Goal: Check status: Check status

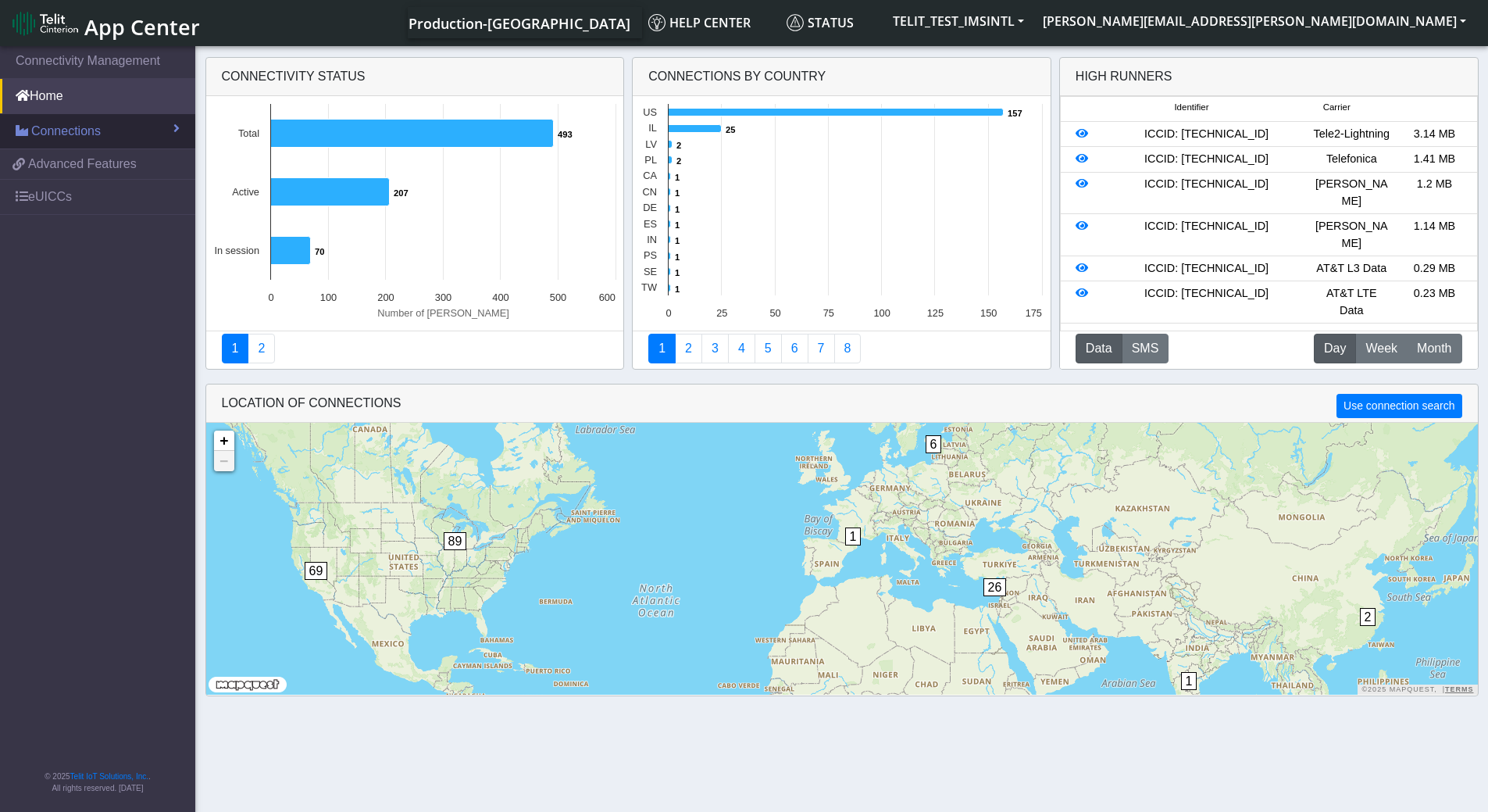
click at [104, 135] on link "Connections" at bounding box center [98, 131] width 196 height 34
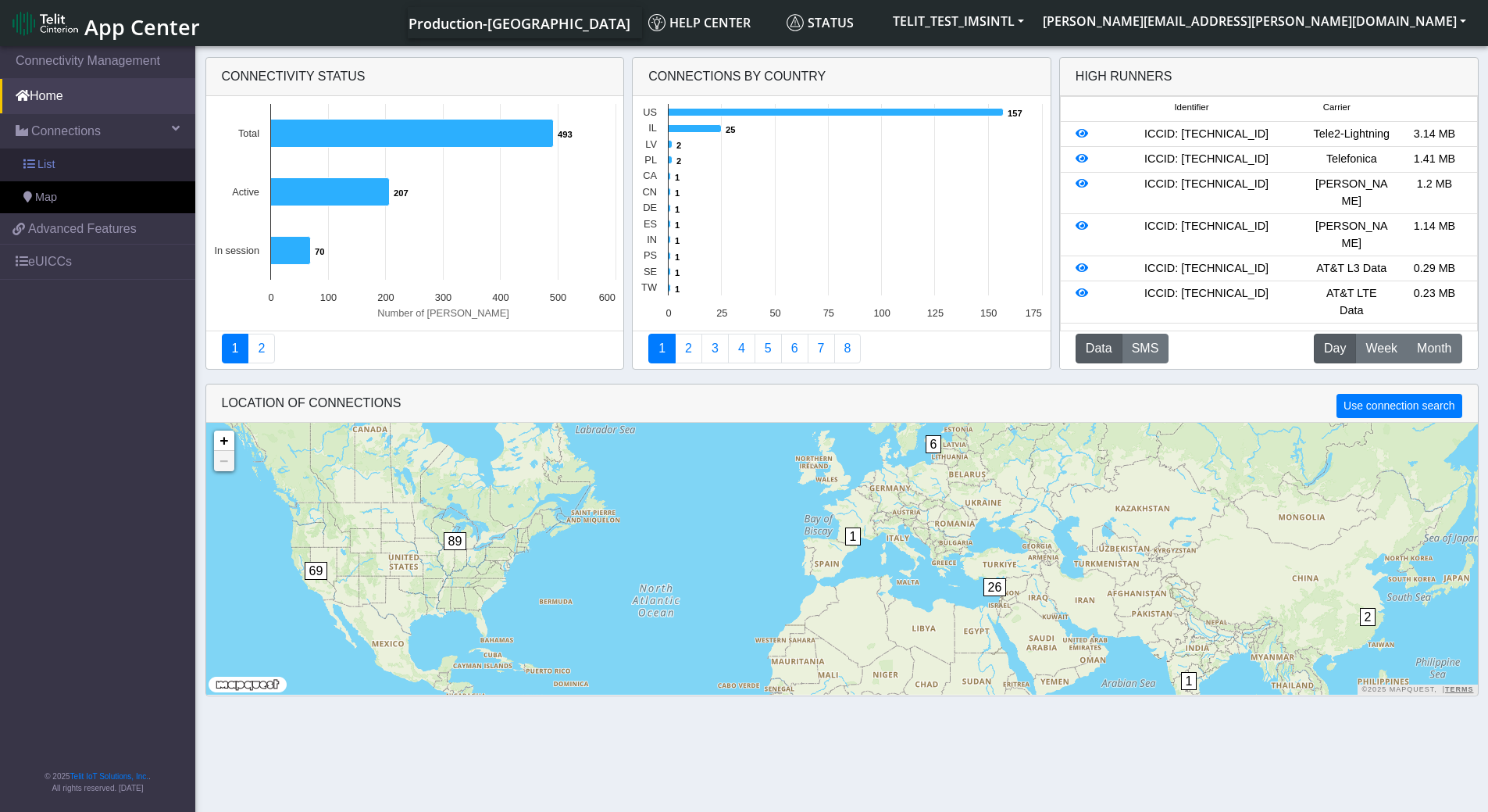
click at [91, 172] on link "List" at bounding box center [98, 164] width 196 height 33
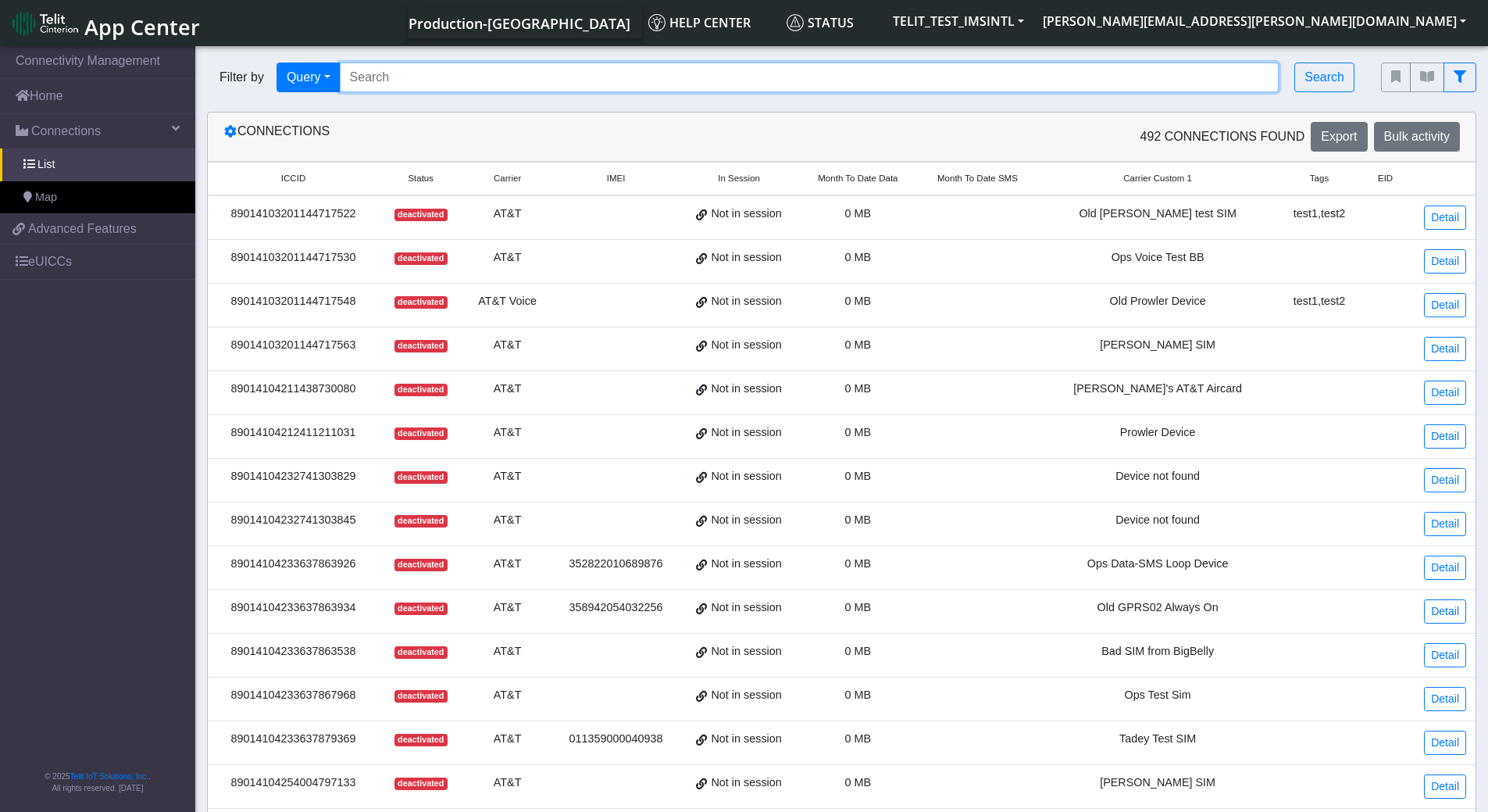
drag, startPoint x: 595, startPoint y: 65, endPoint x: 592, endPoint y: 75, distance: 10.4
click at [595, 67] on input "Search..." at bounding box center [810, 77] width 940 height 30
paste input "89033023426500000000060317708950"
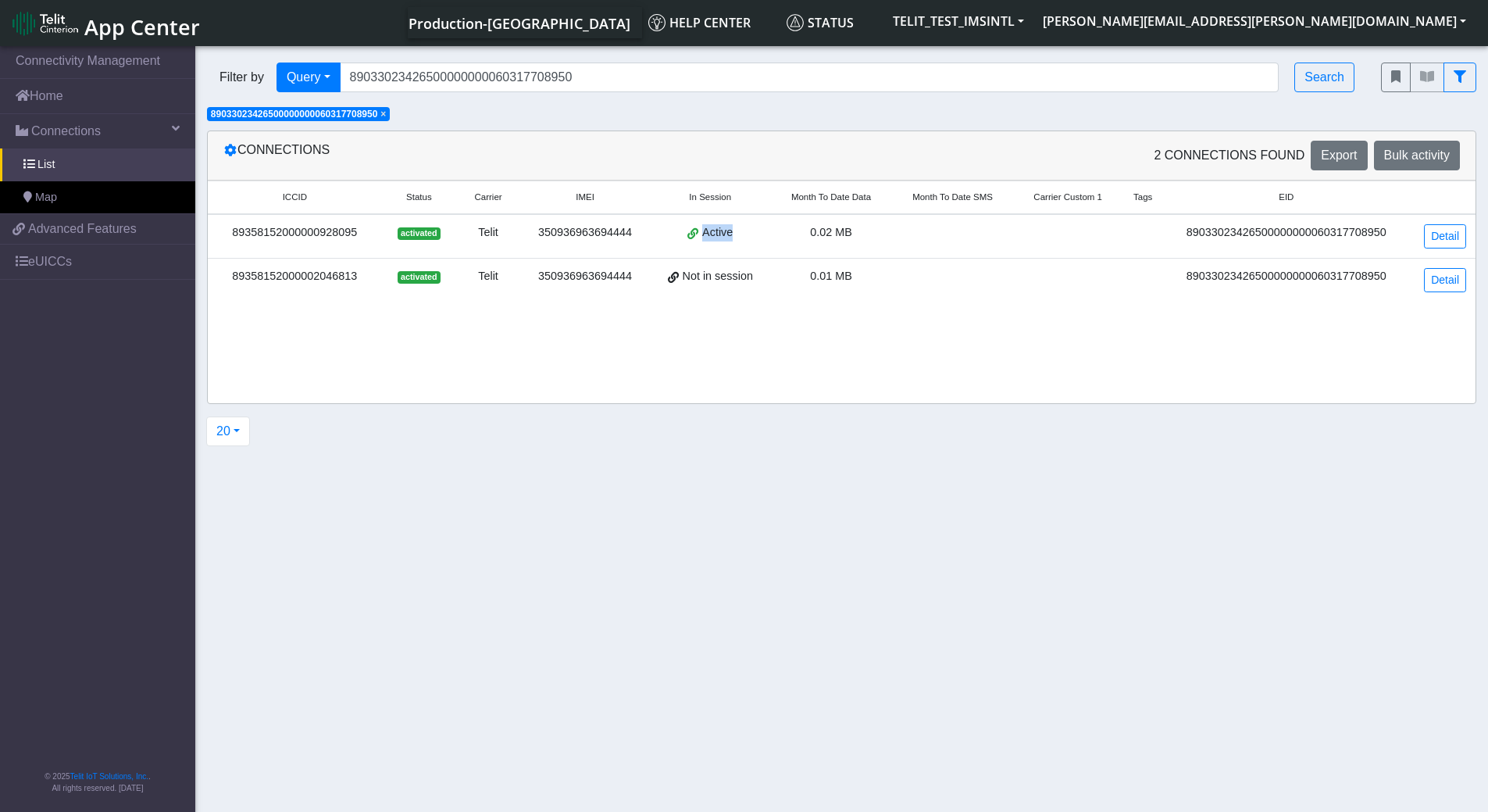
drag, startPoint x: 757, startPoint y: 223, endPoint x: 667, endPoint y: 240, distance: 91.6
click at [667, 240] on td "Active" at bounding box center [710, 237] width 120 height 45
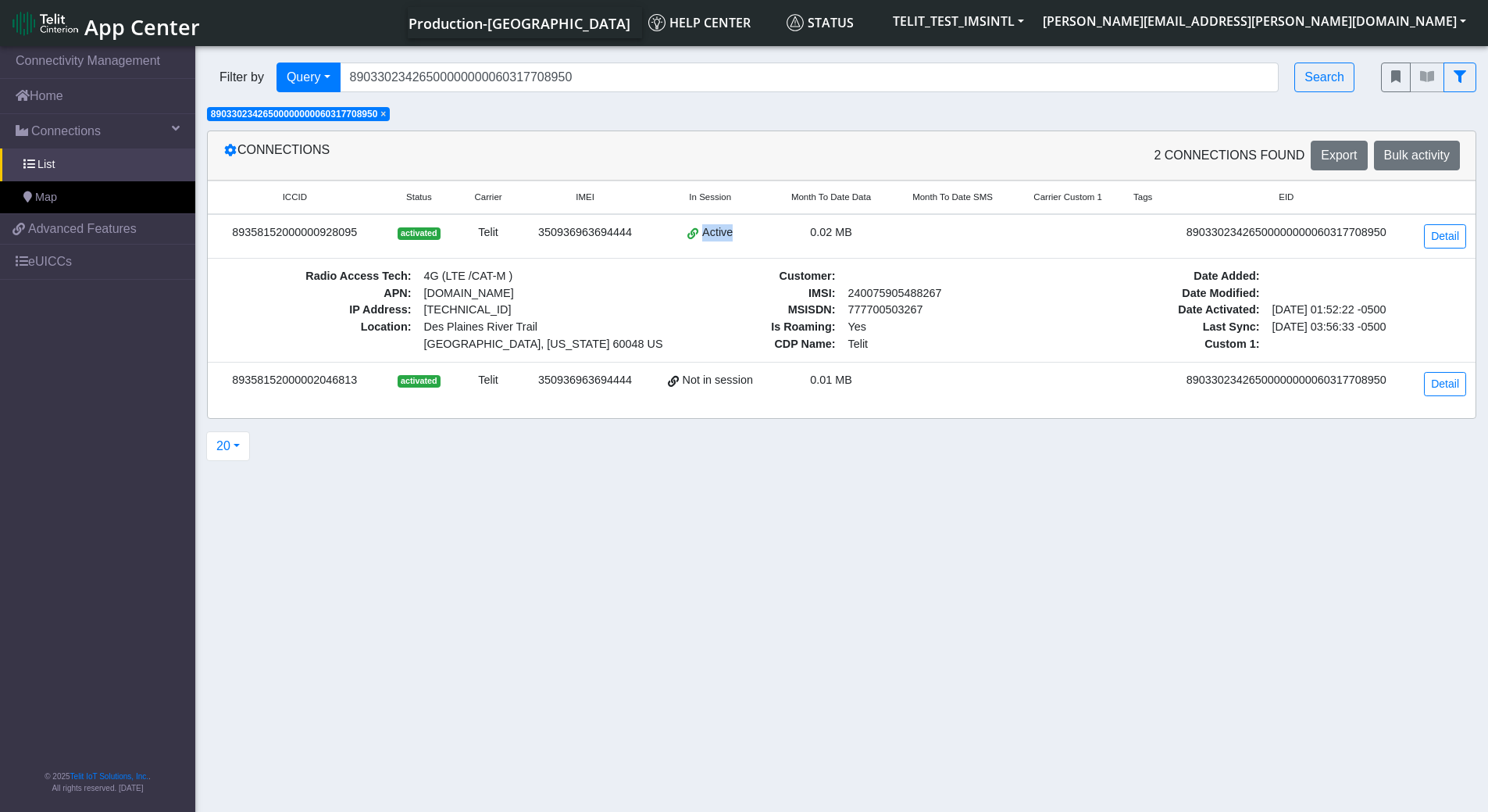
drag, startPoint x: 428, startPoint y: 328, endPoint x: 591, endPoint y: 329, distance: 163.0
drag, startPoint x: 557, startPoint y: 326, endPoint x: 426, endPoint y: 331, distance: 131.1
drag, startPoint x: 419, startPoint y: 331, endPoint x: 539, endPoint y: 328, distance: 120.0
drag, startPoint x: 539, startPoint y: 327, endPoint x: 442, endPoint y: 323, distance: 97.1
click at [908, 371] on td at bounding box center [953, 384] width 122 height 44
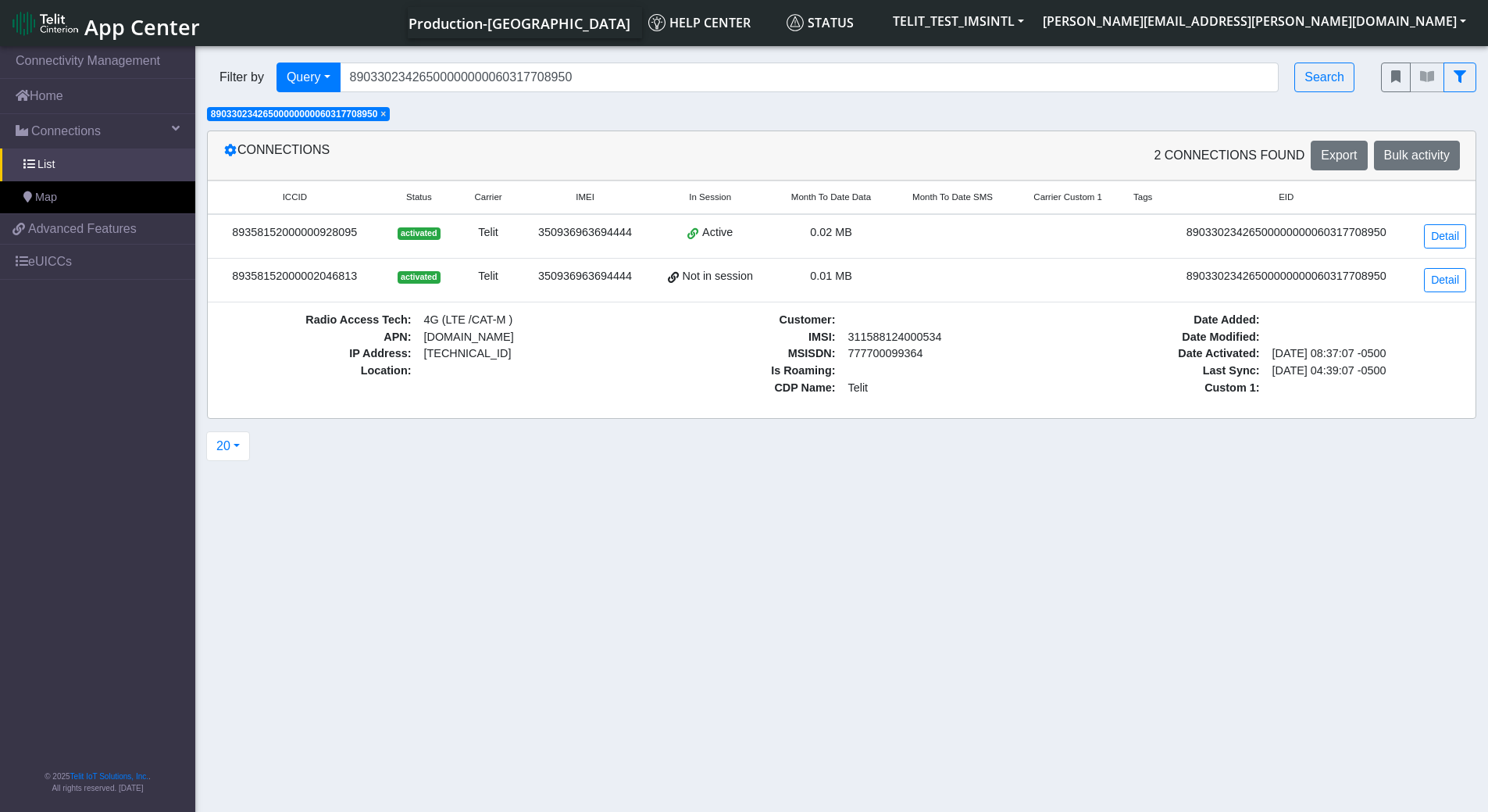
click at [600, 277] on div "350936963694444" at bounding box center [585, 276] width 111 height 17
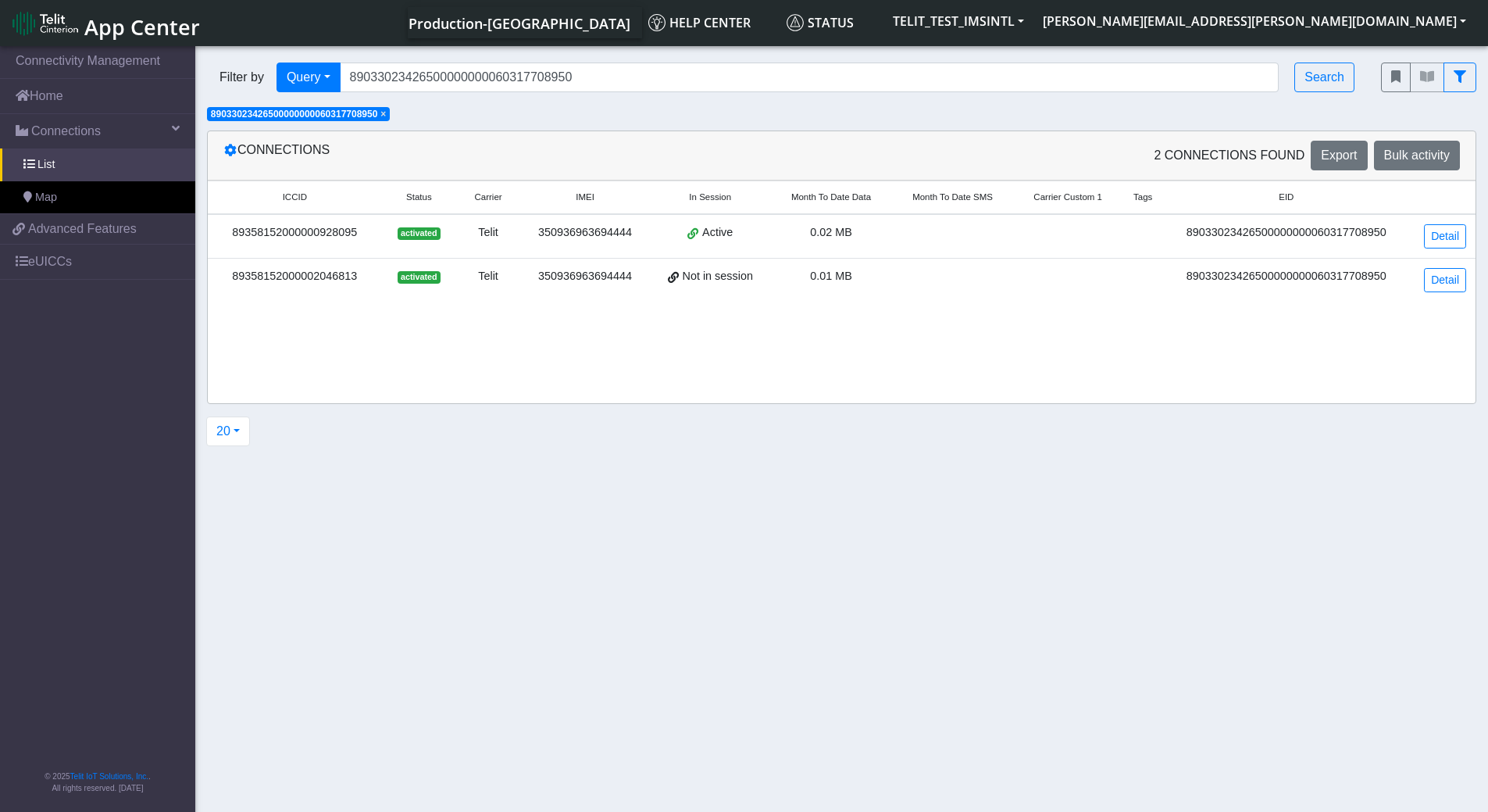
click at [607, 226] on div "350936963694444" at bounding box center [585, 232] width 111 height 17
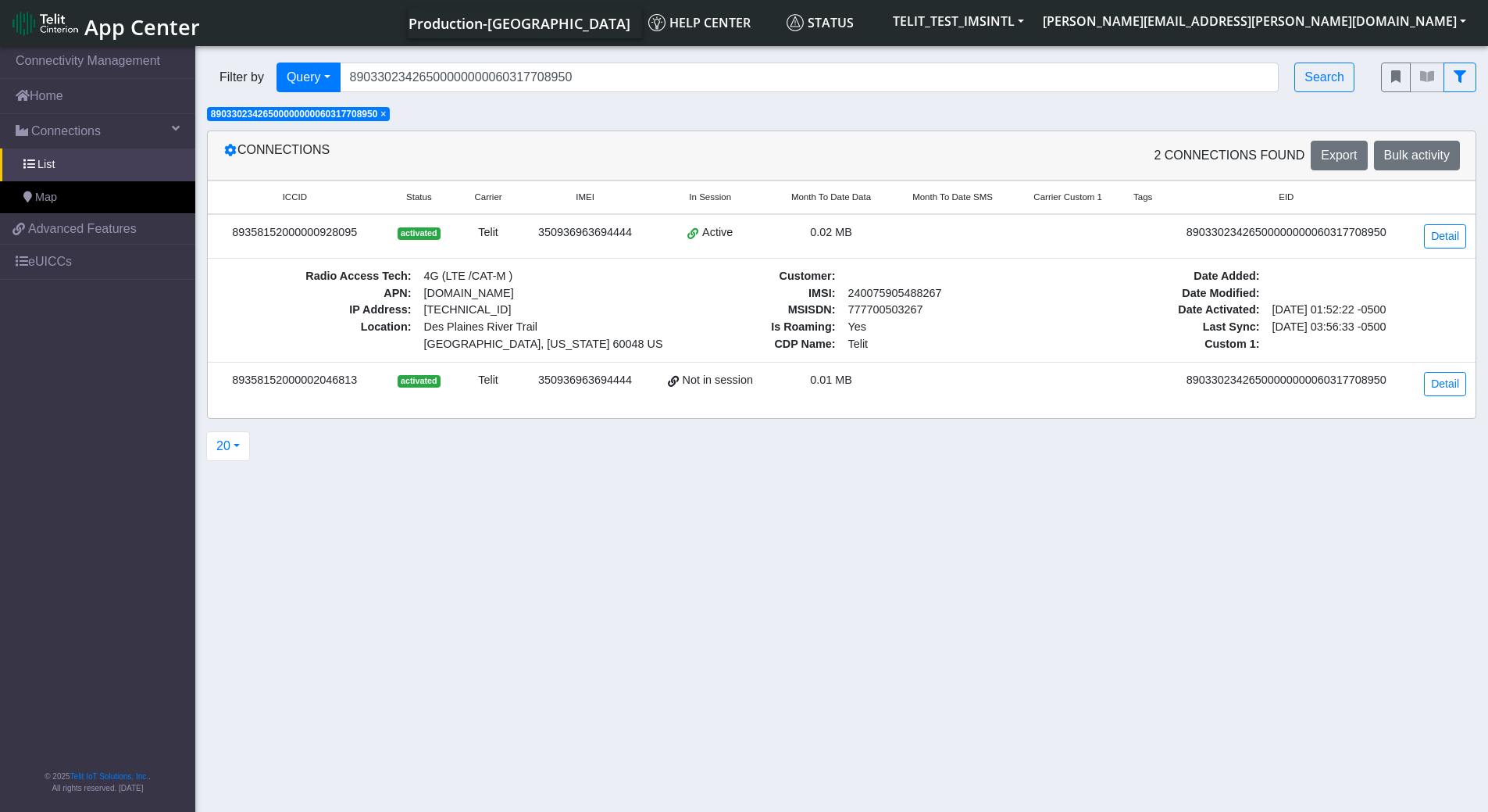
drag, startPoint x: 532, startPoint y: 330, endPoint x: 420, endPoint y: 323, distance: 112.2
drag, startPoint x: 426, startPoint y: 328, endPoint x: 569, endPoint y: 319, distance: 143.3
drag, startPoint x: 518, startPoint y: 323, endPoint x: 442, endPoint y: 330, distance: 76.3
click at [1443, 240] on link "Detail" at bounding box center [1445, 236] width 42 height 24
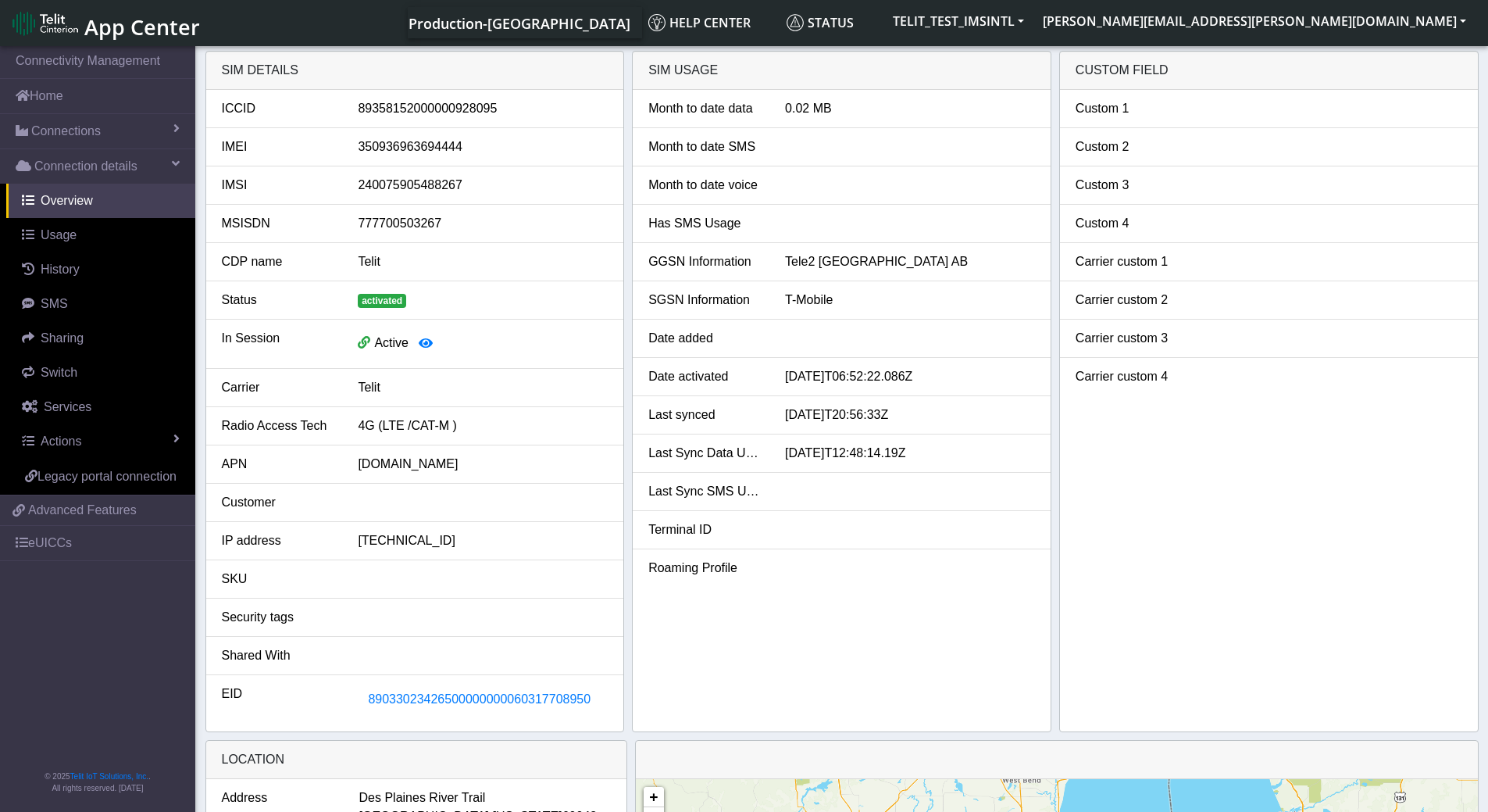
click at [439, 113] on div "89358152000000928095" at bounding box center [483, 109] width 274 height 19
click at [442, 107] on div "89358152000000928095" at bounding box center [483, 109] width 274 height 19
copy div "89358152000000928095"
click at [114, 432] on link "Actions" at bounding box center [101, 441] width 189 height 34
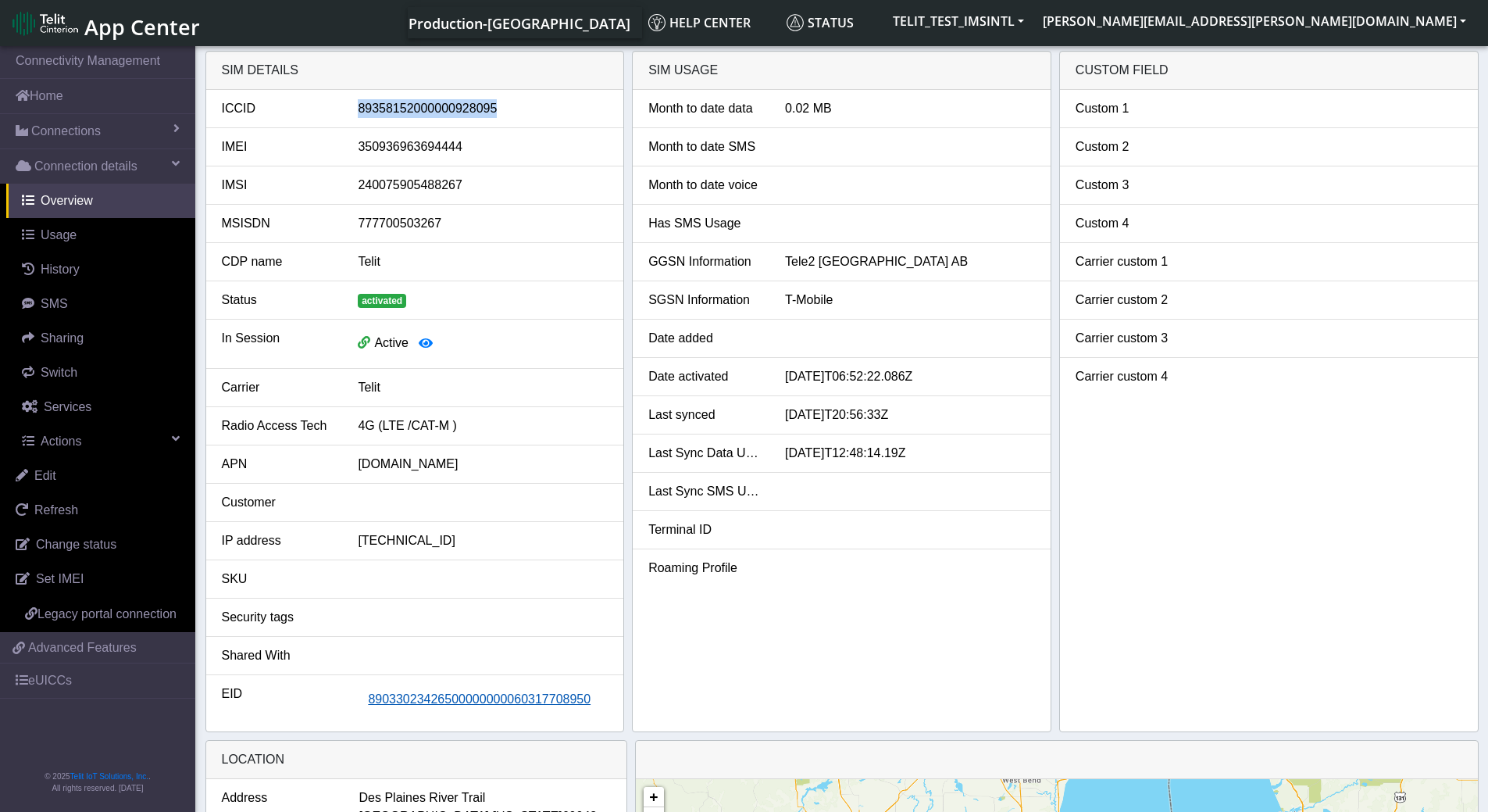
click at [445, 705] on span "89033023426500000000060317708950" at bounding box center [479, 698] width 223 height 13
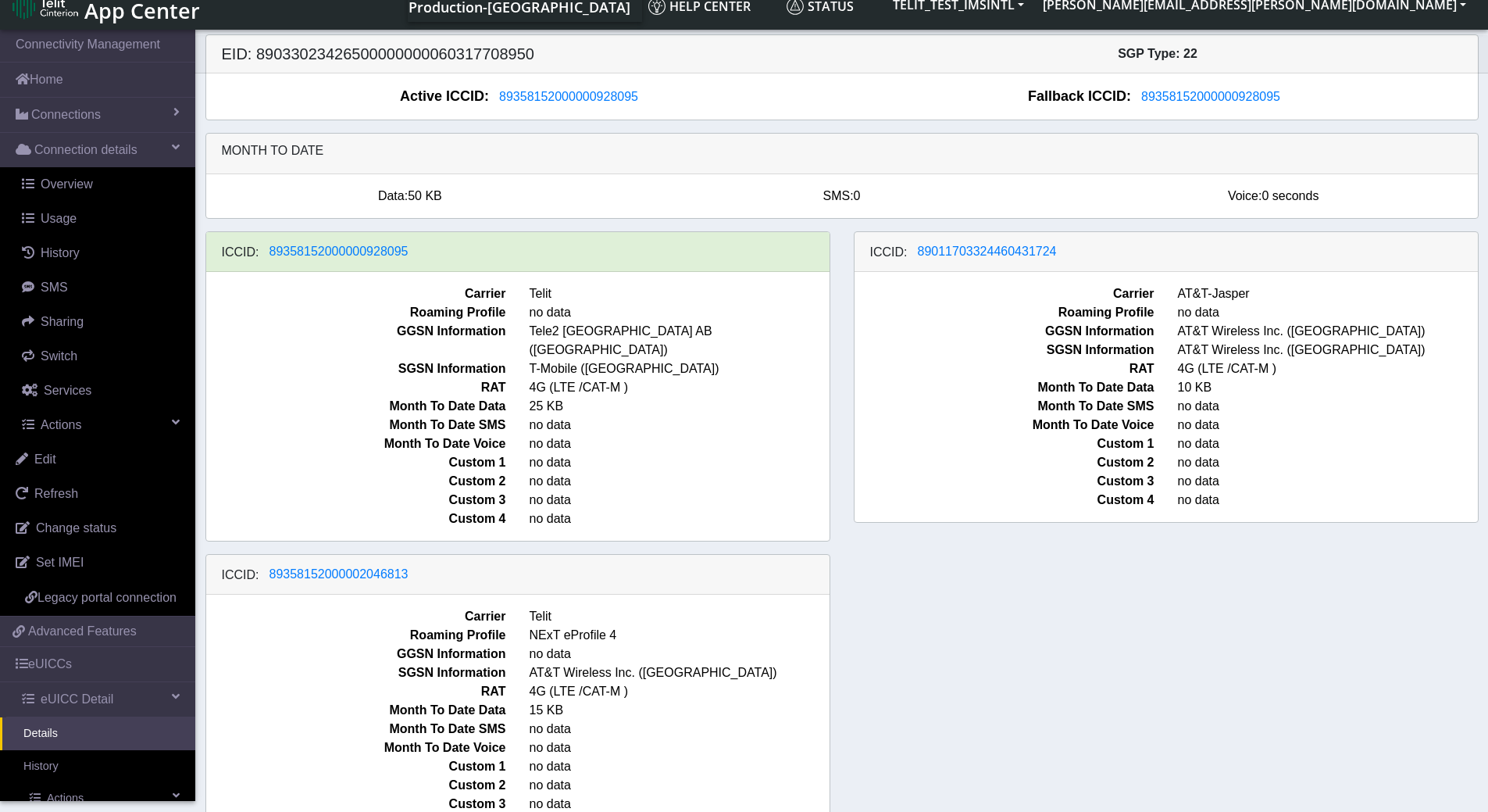
scroll to position [3, 0]
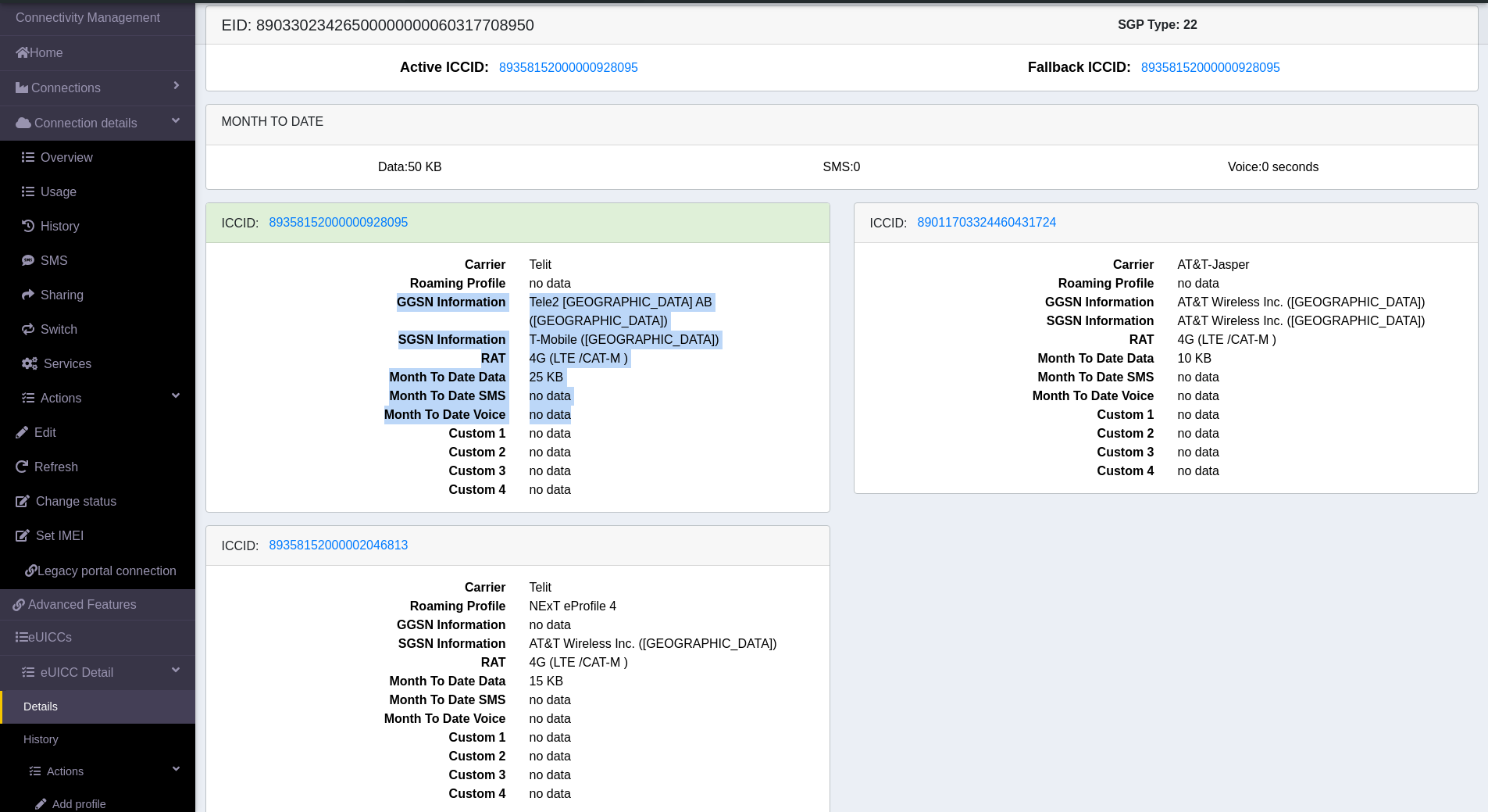
drag, startPoint x: 407, startPoint y: 292, endPoint x: 845, endPoint y: 403, distance: 451.8
click at [845, 403] on div "ICCID: [TECHNICAL_ID] Carrier Telit Roaming Profile no data GGSN Information Te…" at bounding box center [842, 515] width 1297 height 626
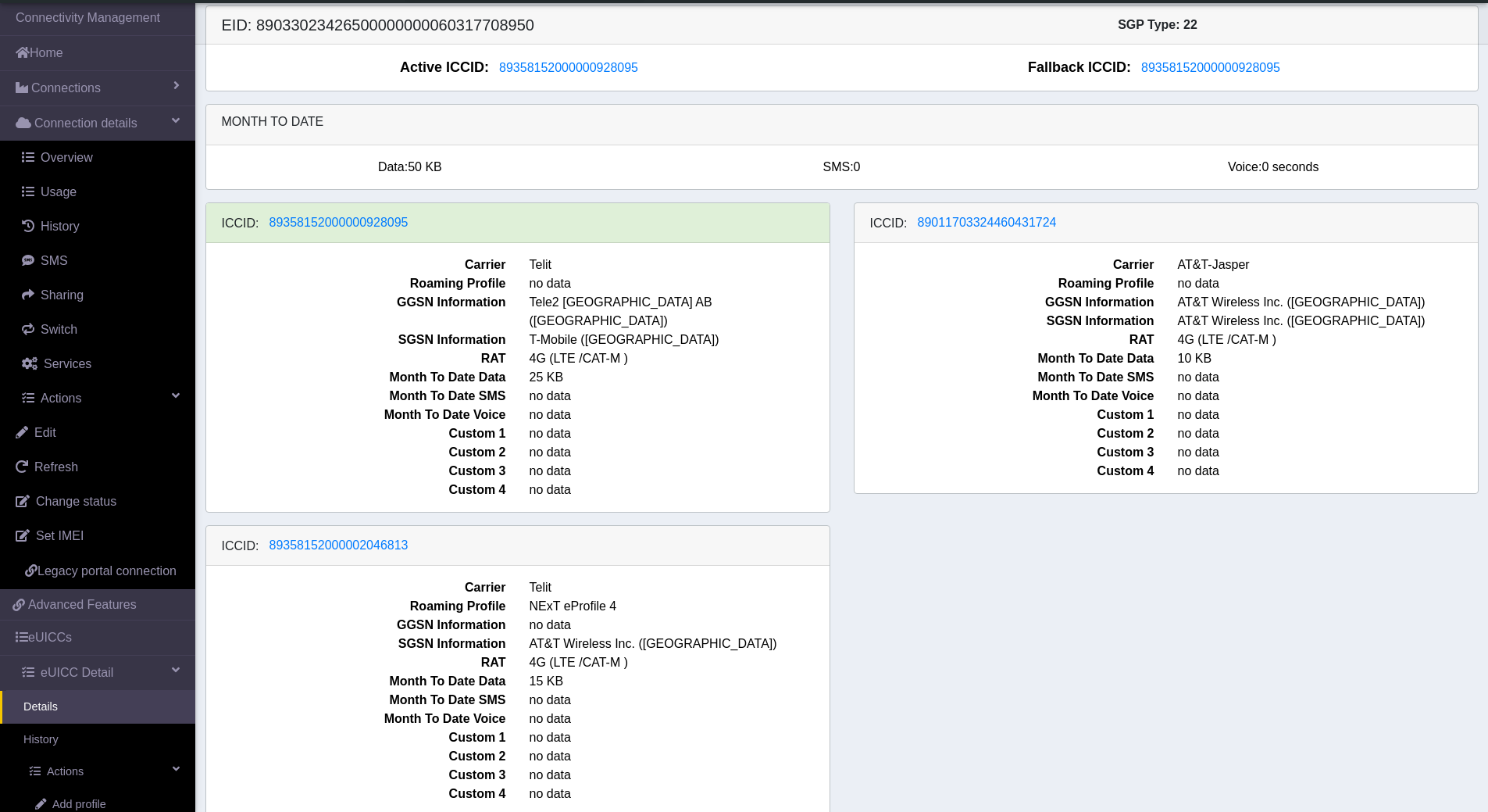
click at [936, 458] on span "Custom 3" at bounding box center [1004, 452] width 323 height 19
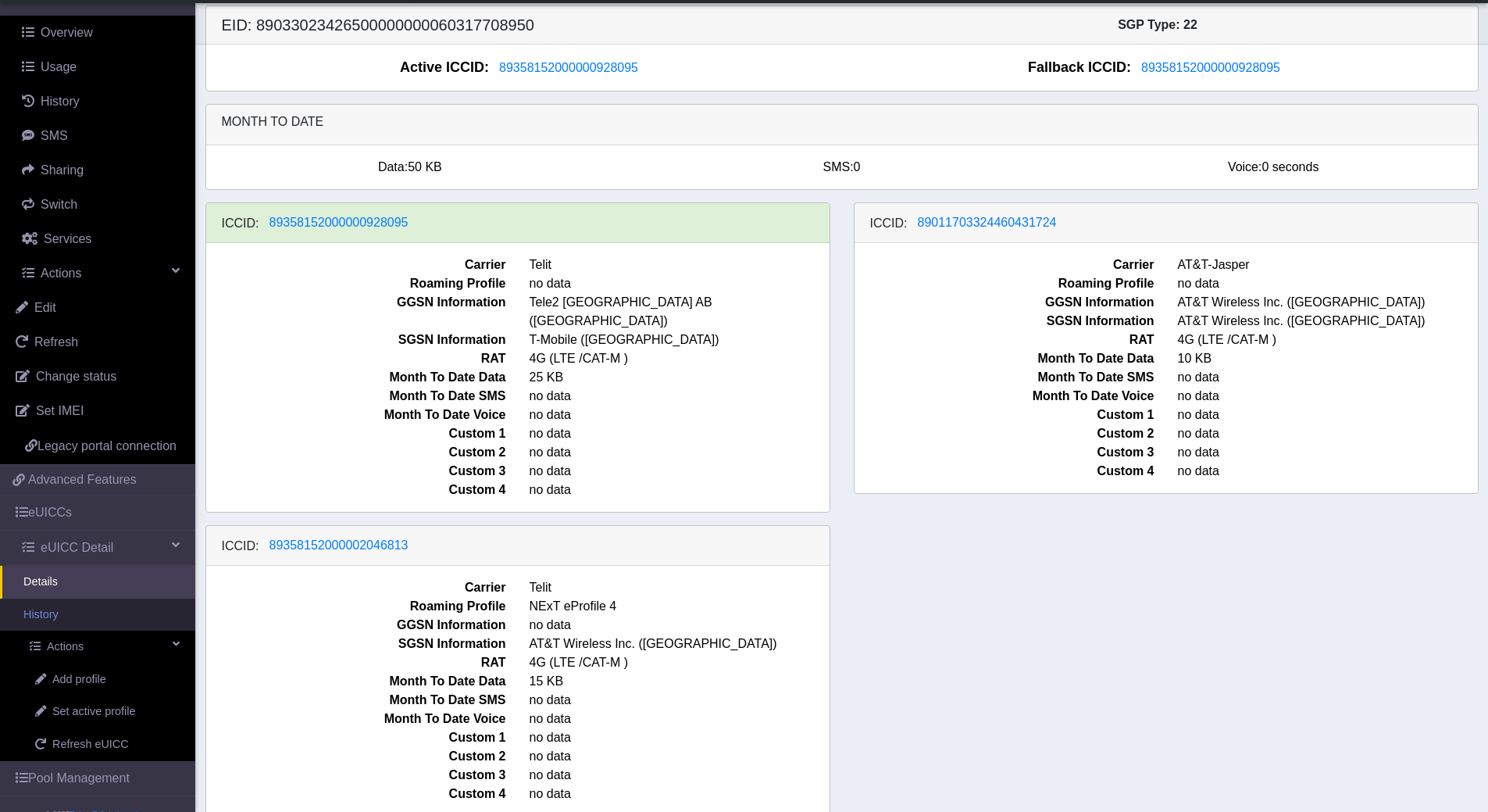
scroll to position [188, 0]
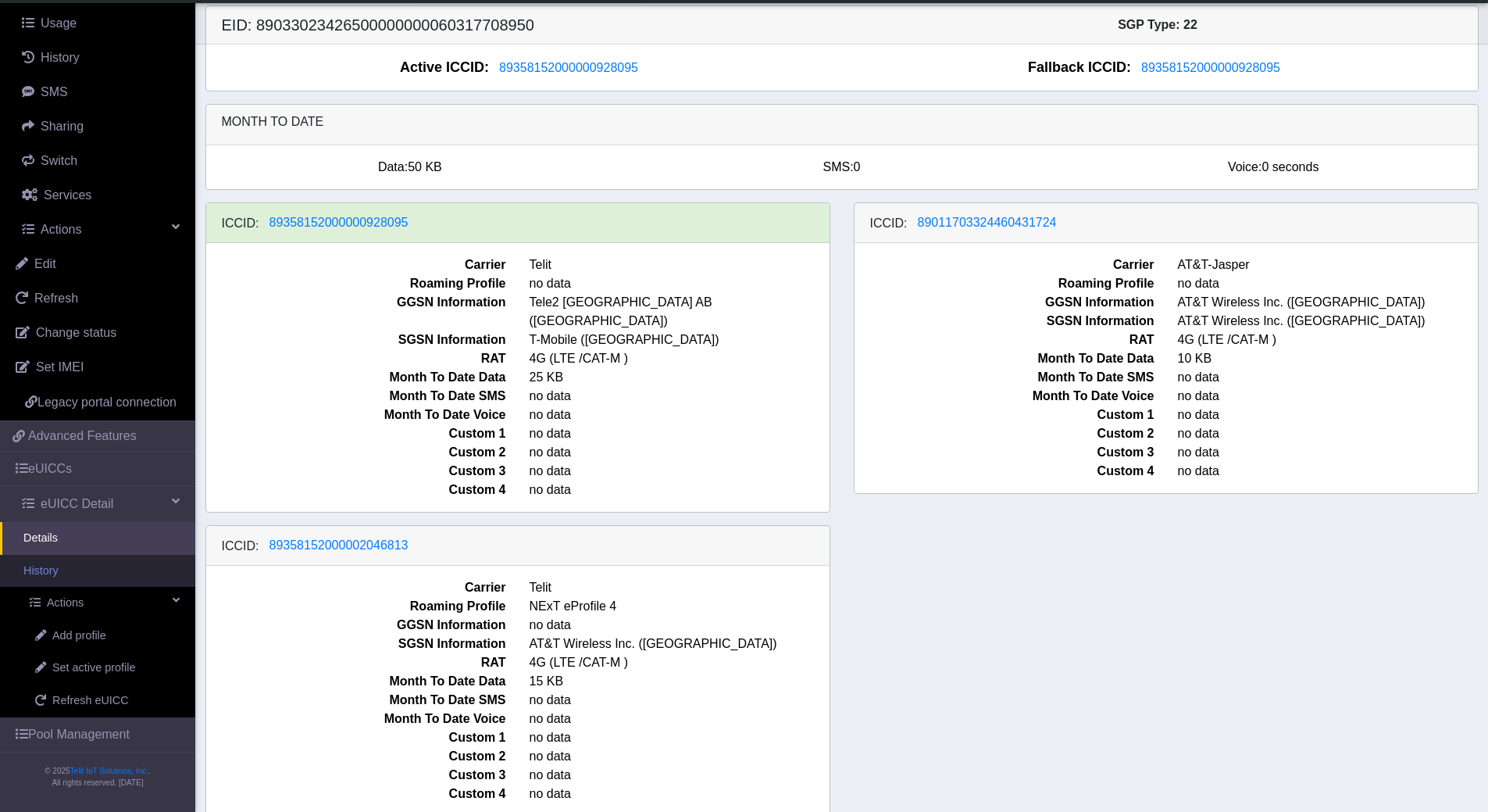
click at [71, 572] on link "History" at bounding box center [98, 571] width 196 height 33
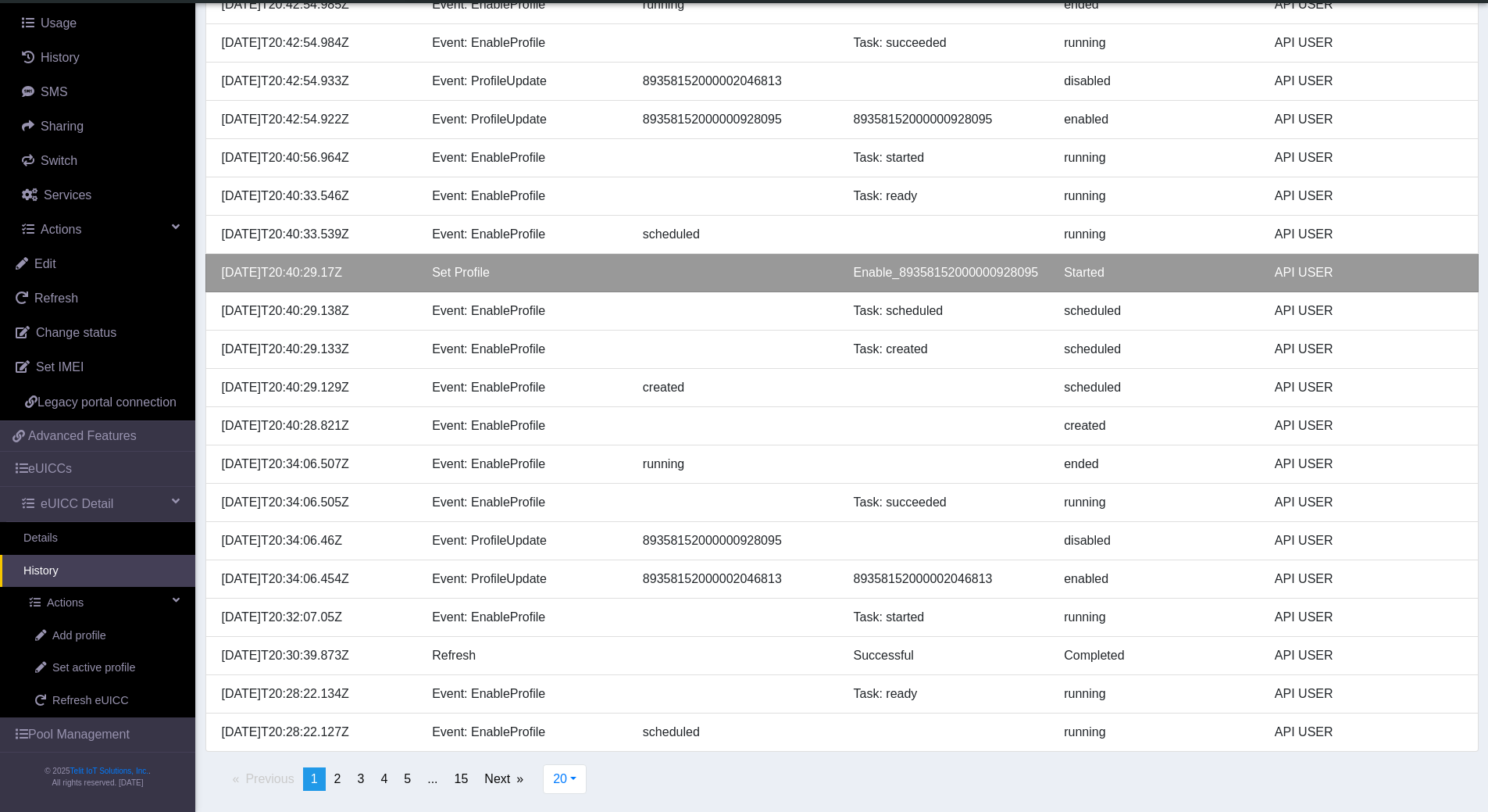
scroll to position [221, 0]
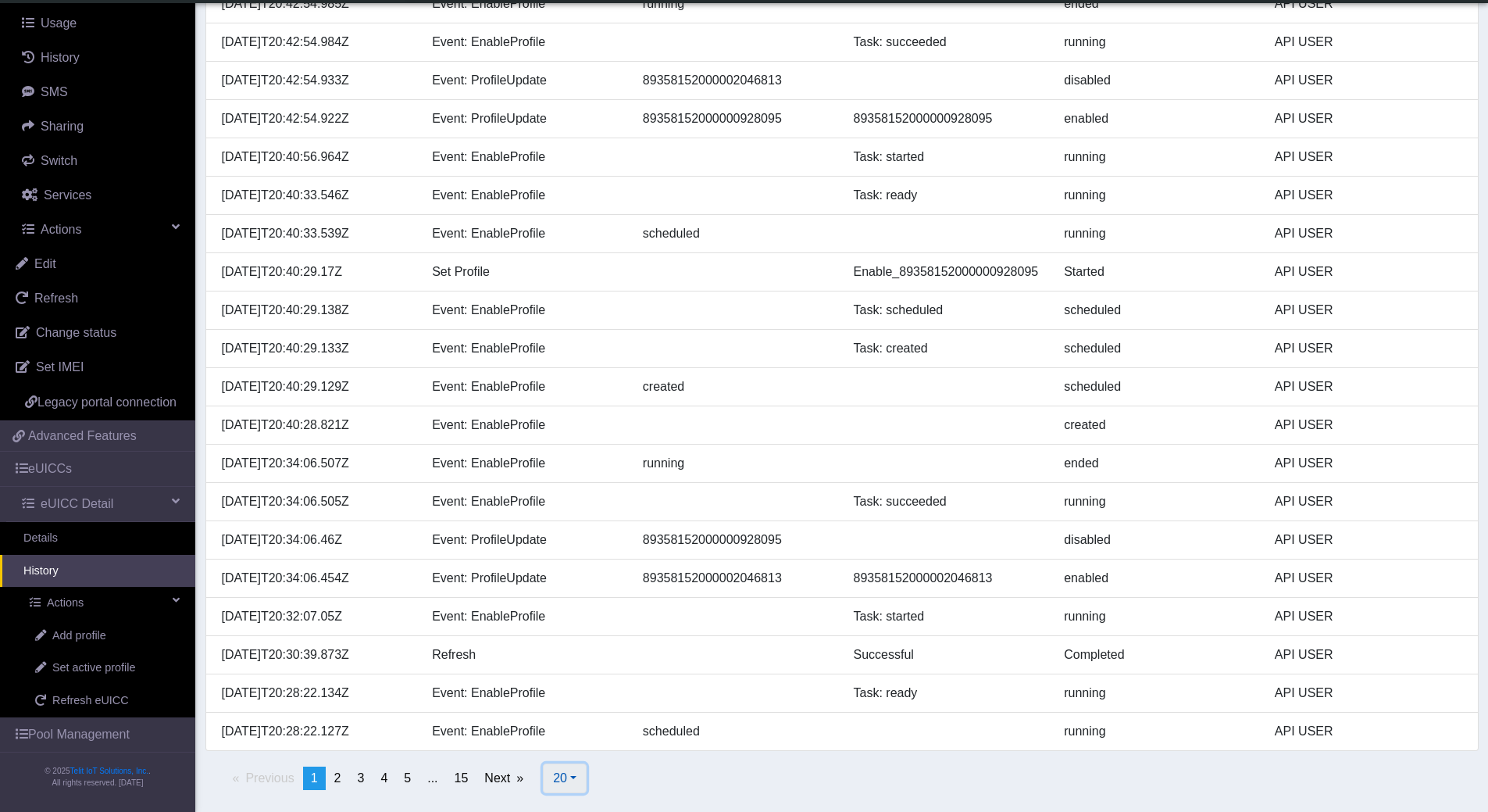
drag, startPoint x: 556, startPoint y: 777, endPoint x: 565, endPoint y: 777, distance: 9.0
click at [556, 777] on span "20" at bounding box center [560, 777] width 14 height 13
click at [579, 740] on button "500" at bounding box center [606, 742] width 124 height 25
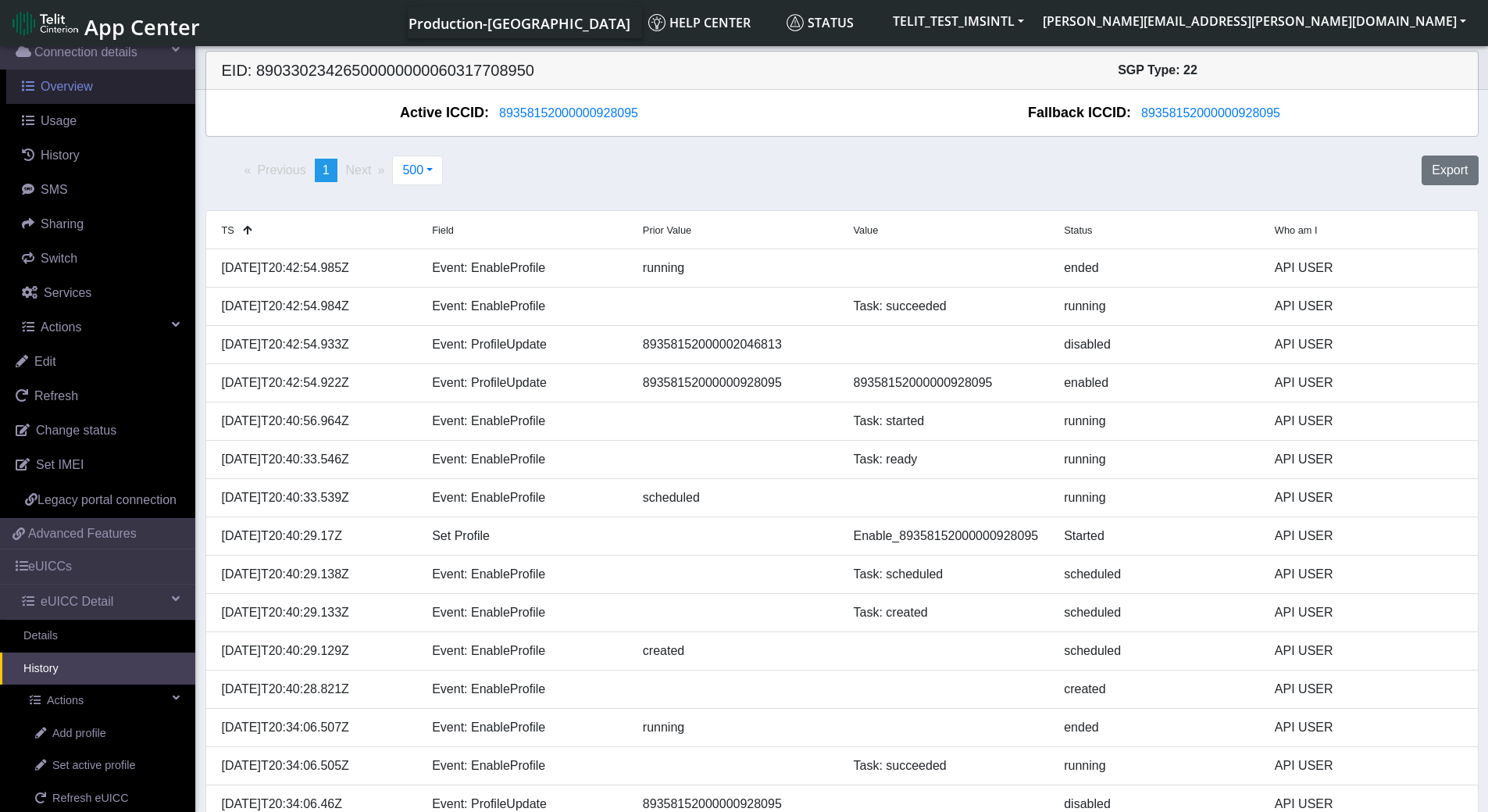
scroll to position [0, 0]
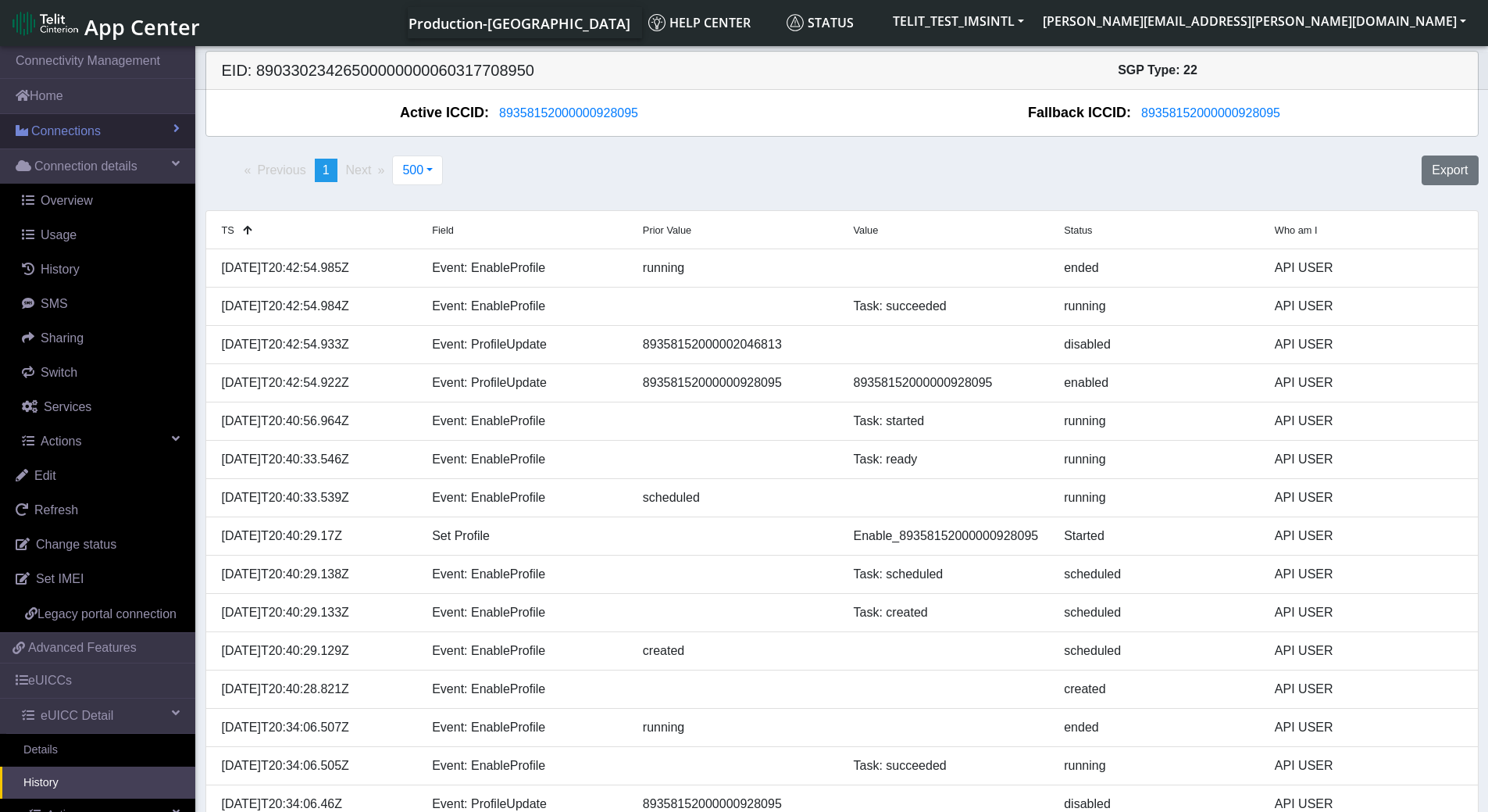
click at [81, 127] on span "Connections" at bounding box center [66, 131] width 69 height 19
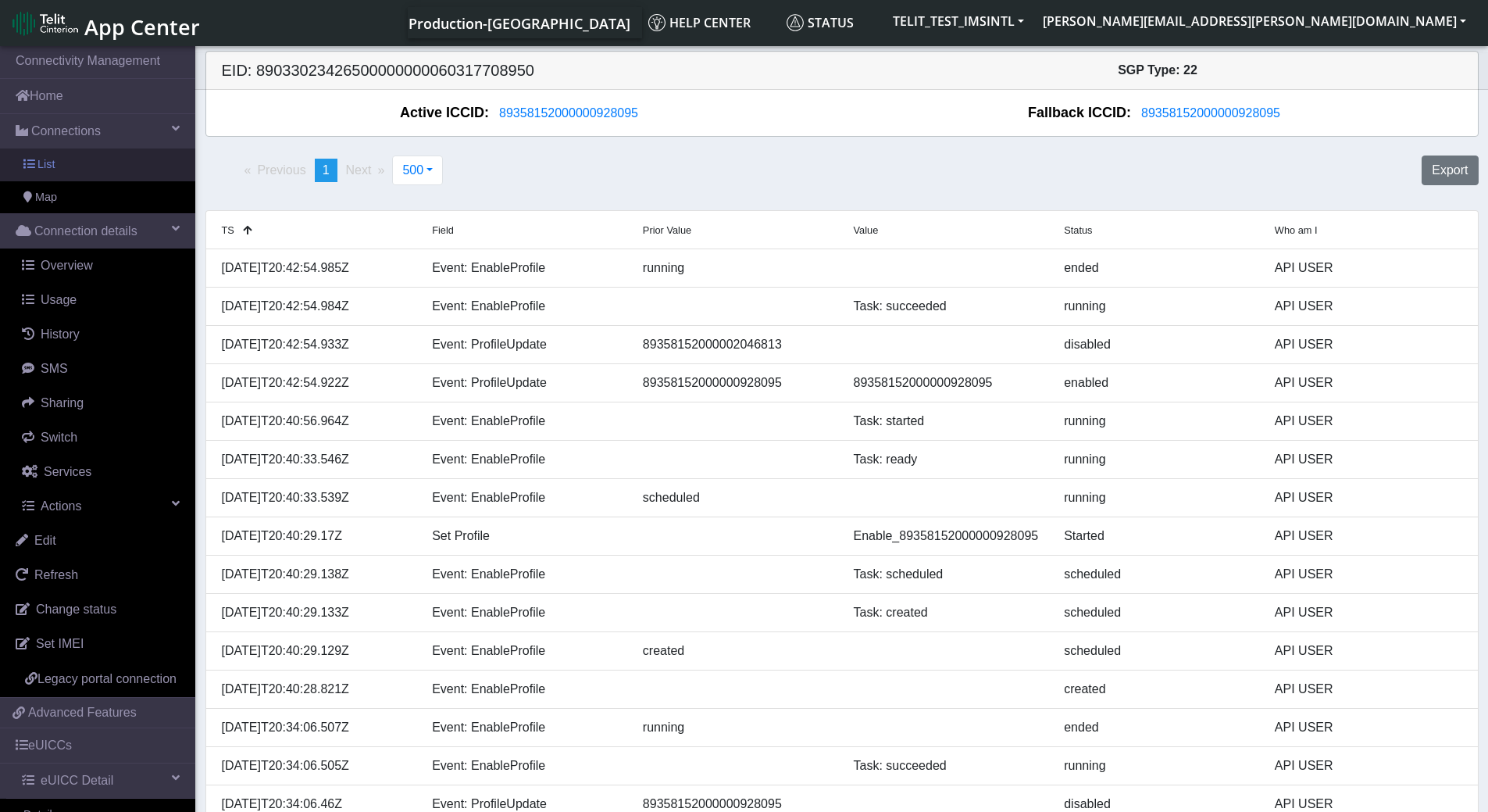
click at [57, 163] on link "List" at bounding box center [98, 164] width 196 height 33
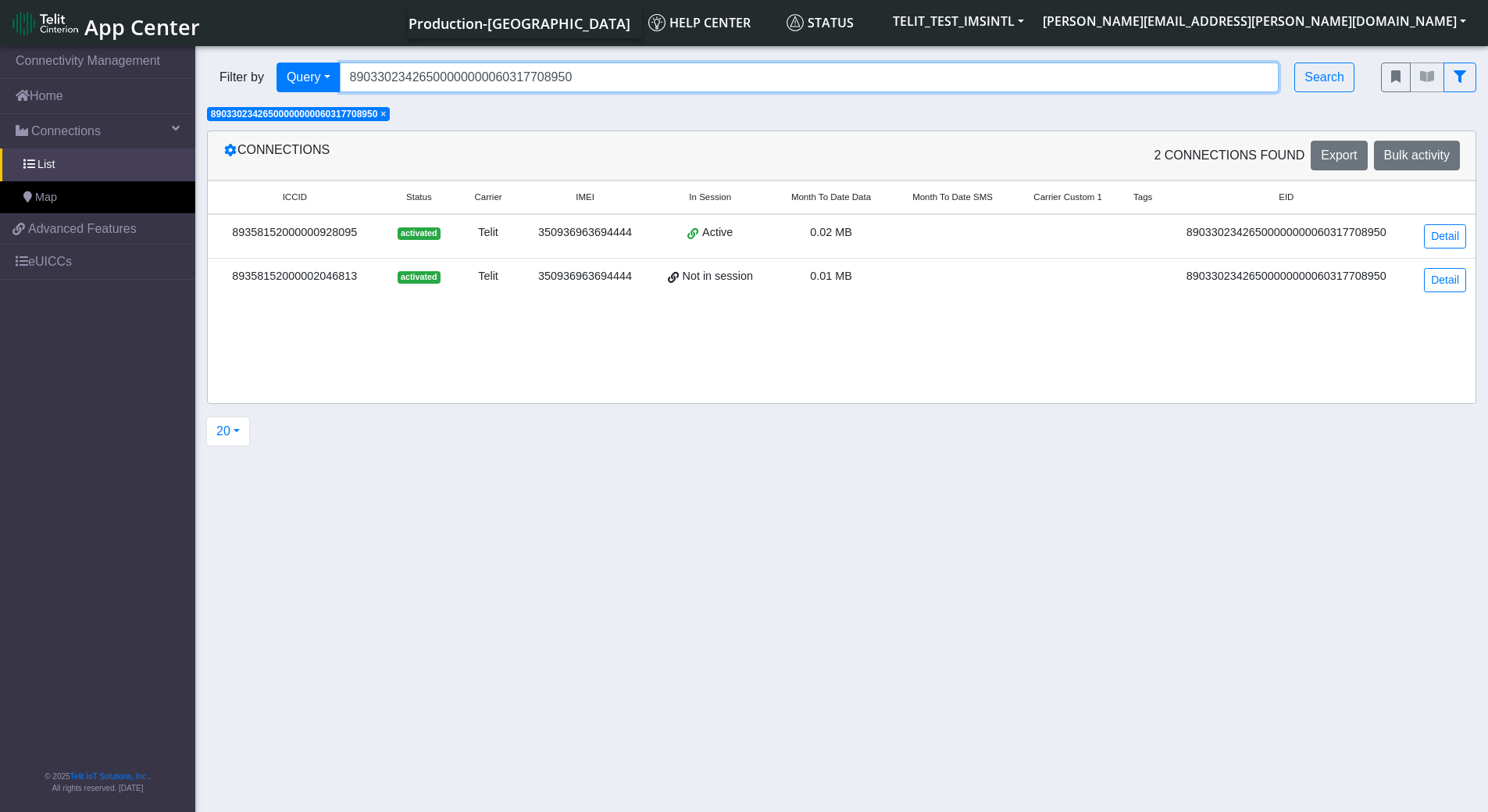
click at [560, 73] on input "89033023426500000000060317708950" at bounding box center [810, 77] width 940 height 30
paste input "358152000000587438"
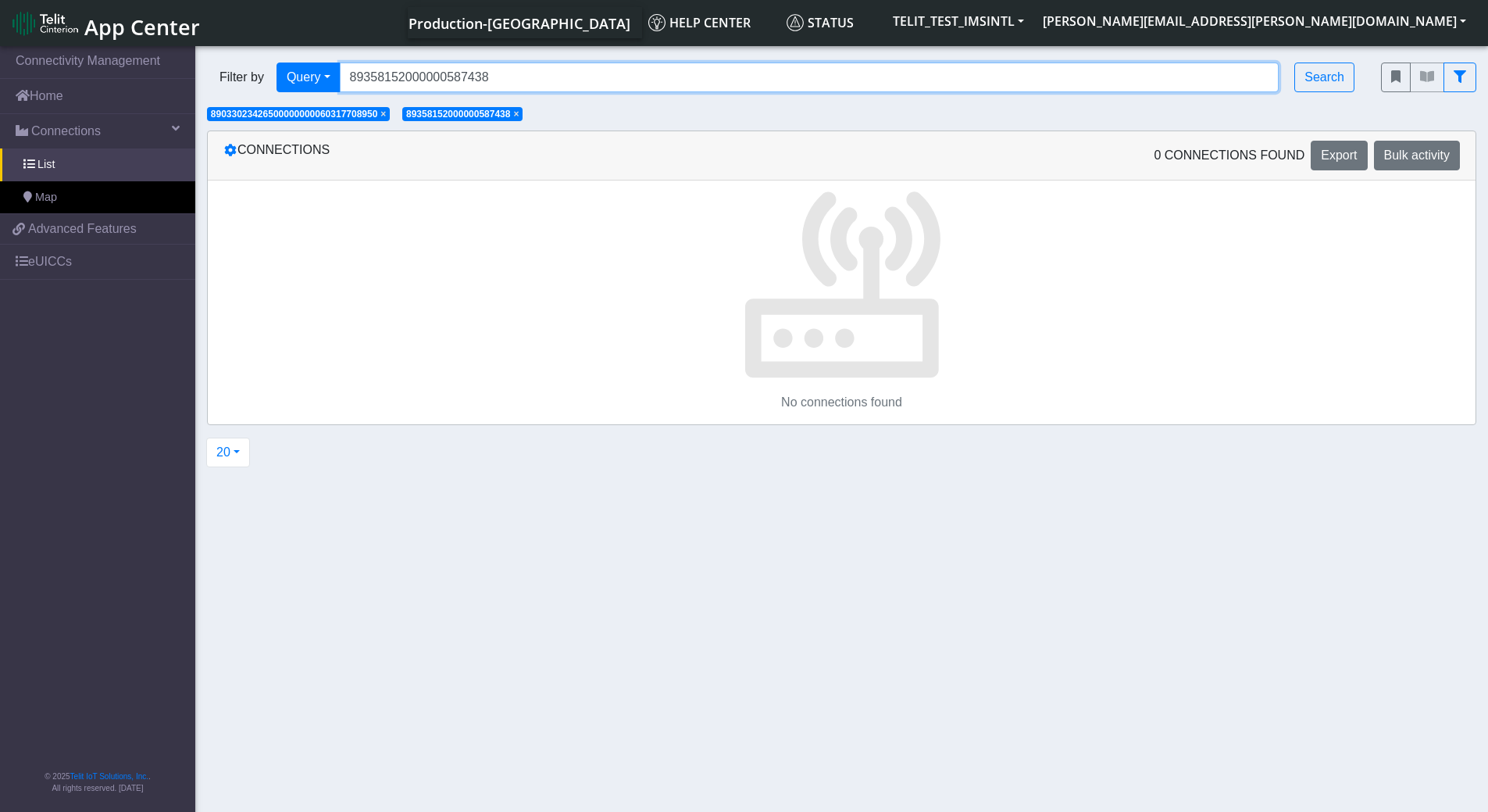
type input "89358152000000587438"
click at [524, 69] on input "89358152000000587438" at bounding box center [810, 77] width 940 height 30
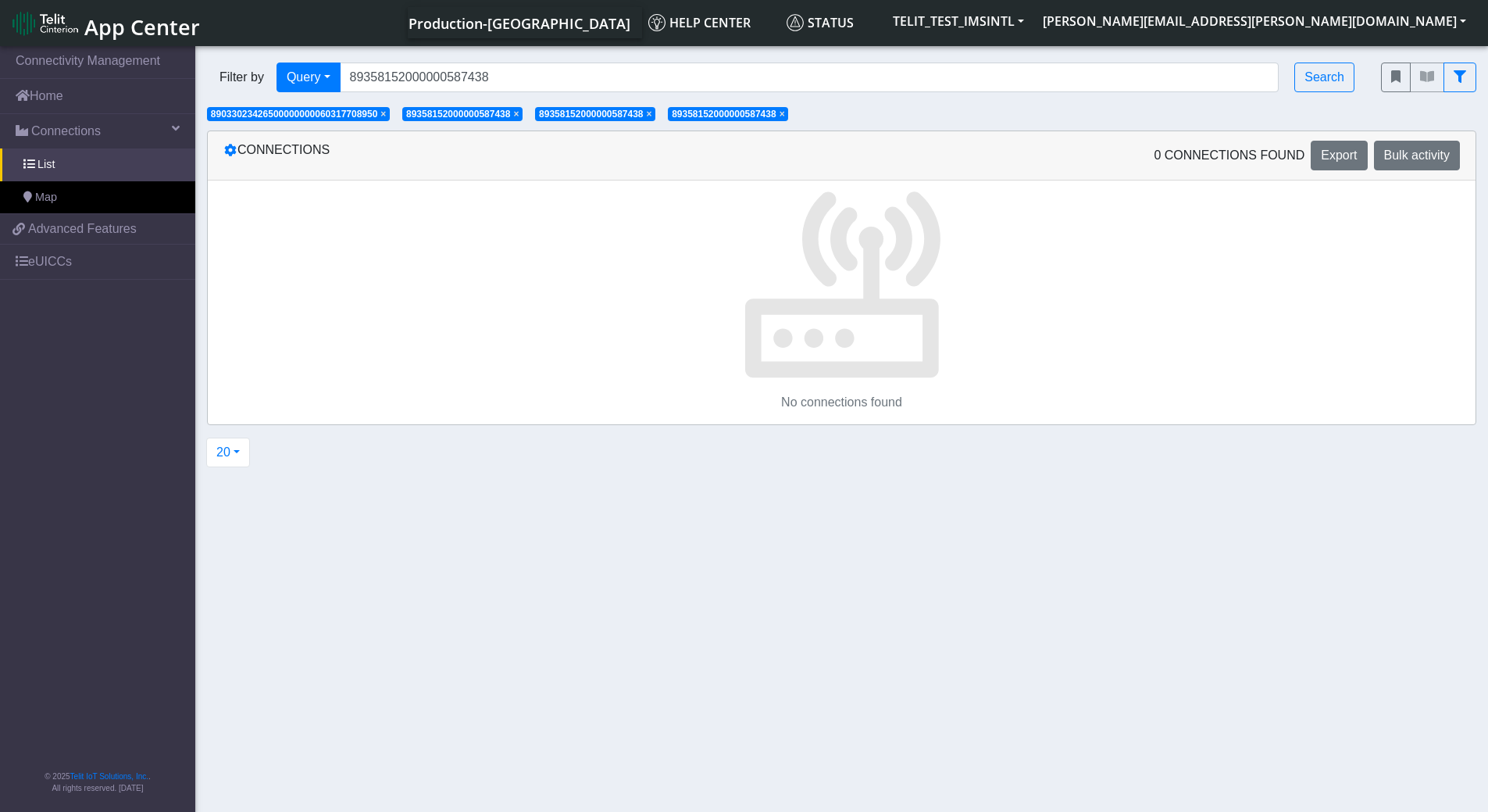
click at [386, 118] on span "×" at bounding box center [383, 114] width 5 height 11
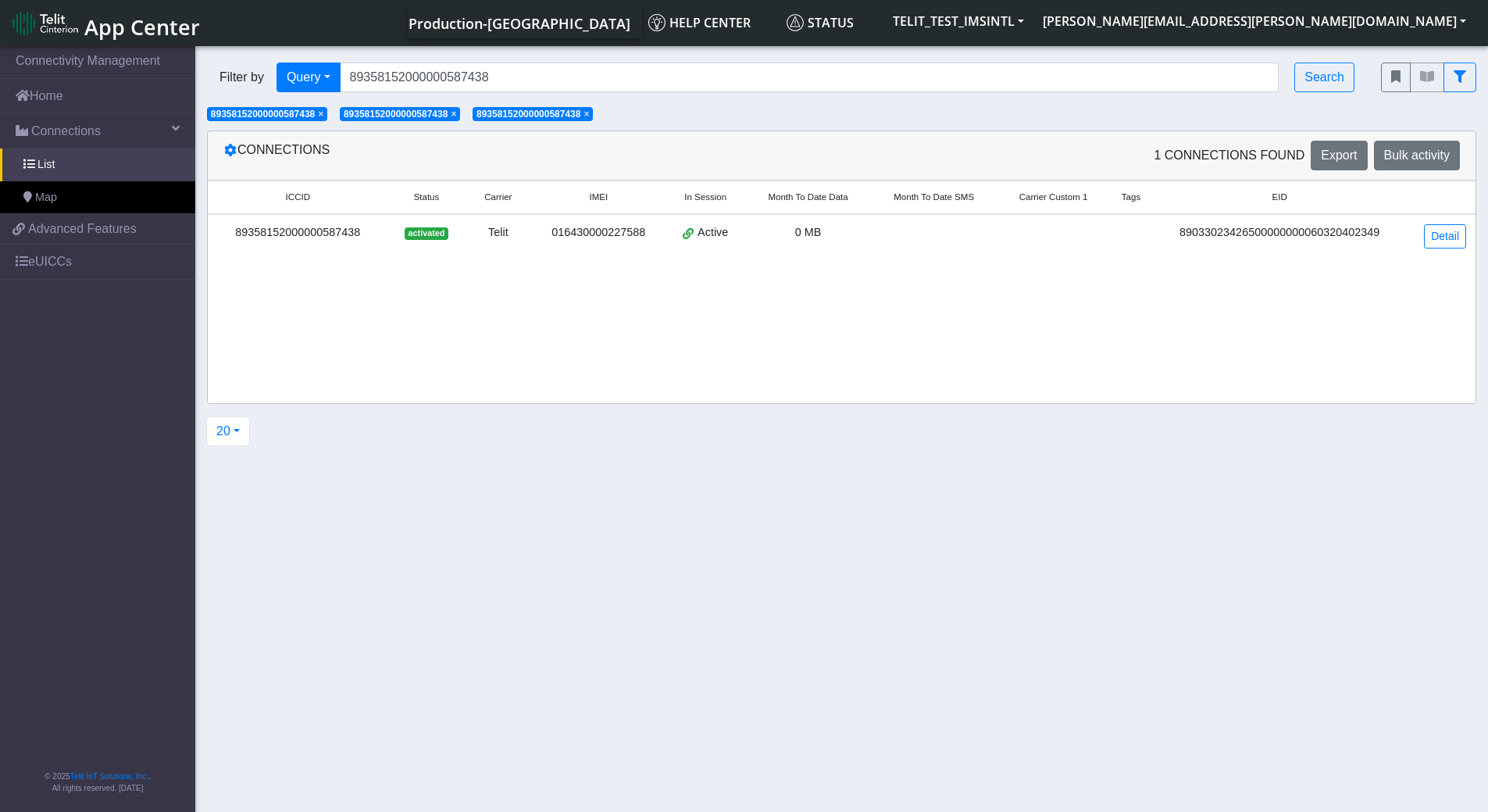
click at [388, 114] on span "89358152000000587438" at bounding box center [396, 114] width 104 height 11
click at [335, 113] on app-filters "× 89358152000000587438" at bounding box center [274, 112] width 133 height 13
click at [328, 113] on span "× 89358152000000587438" at bounding box center [267, 114] width 120 height 14
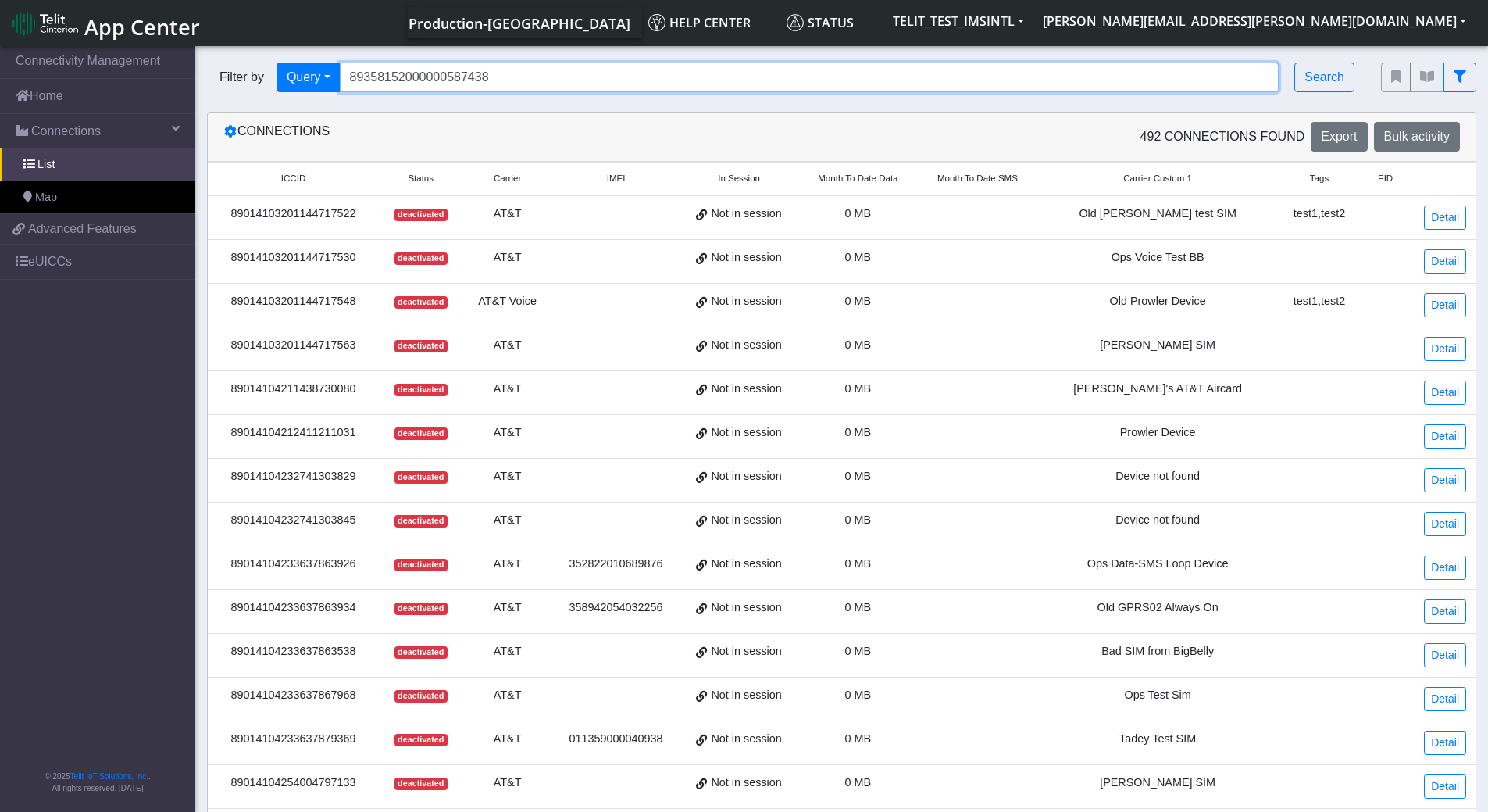
click at [536, 71] on input "89358152000000587438" at bounding box center [810, 77] width 940 height 30
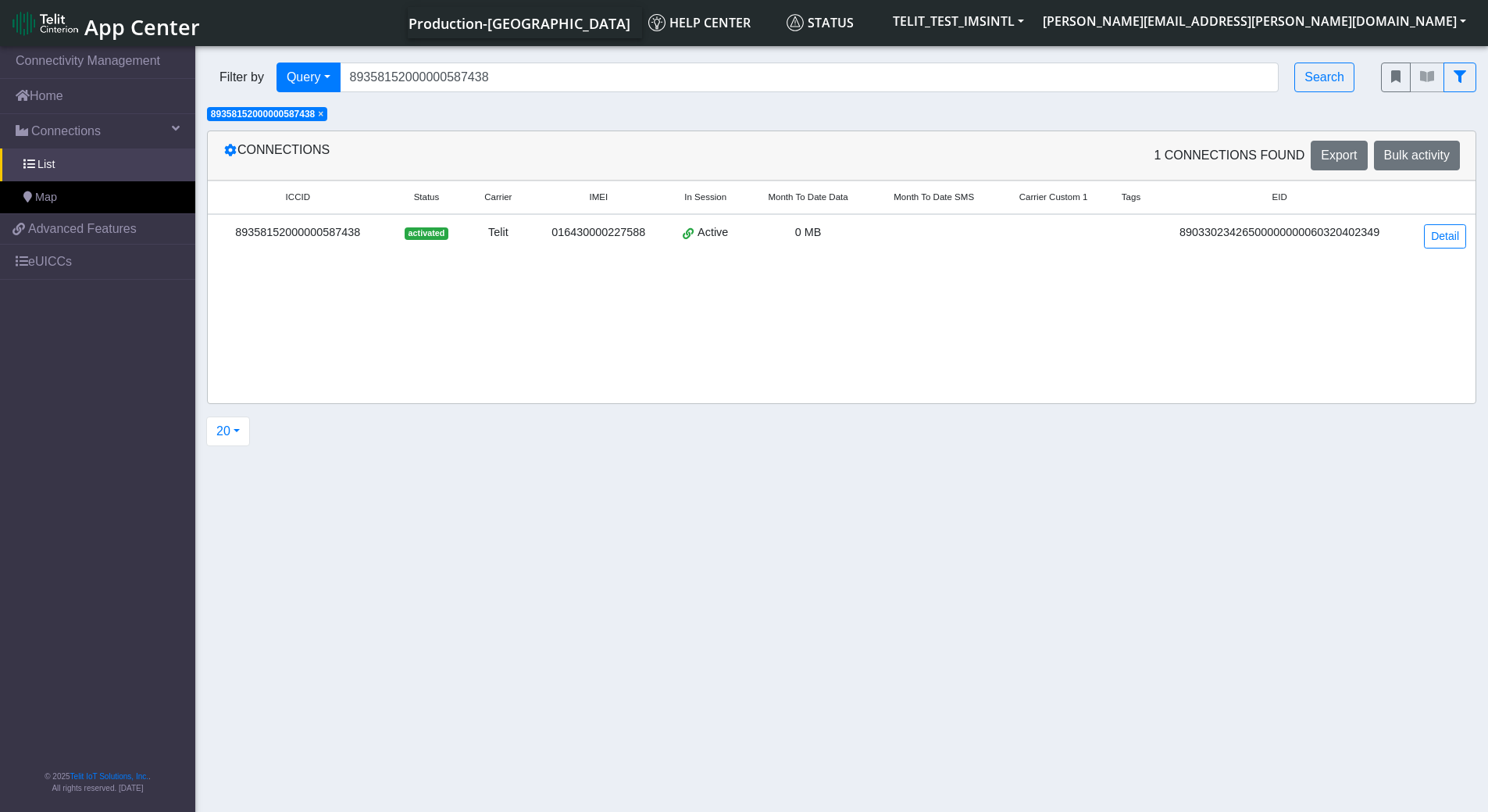
click at [1221, 231] on div "89033023426500000000060320402349" at bounding box center [1280, 232] width 236 height 17
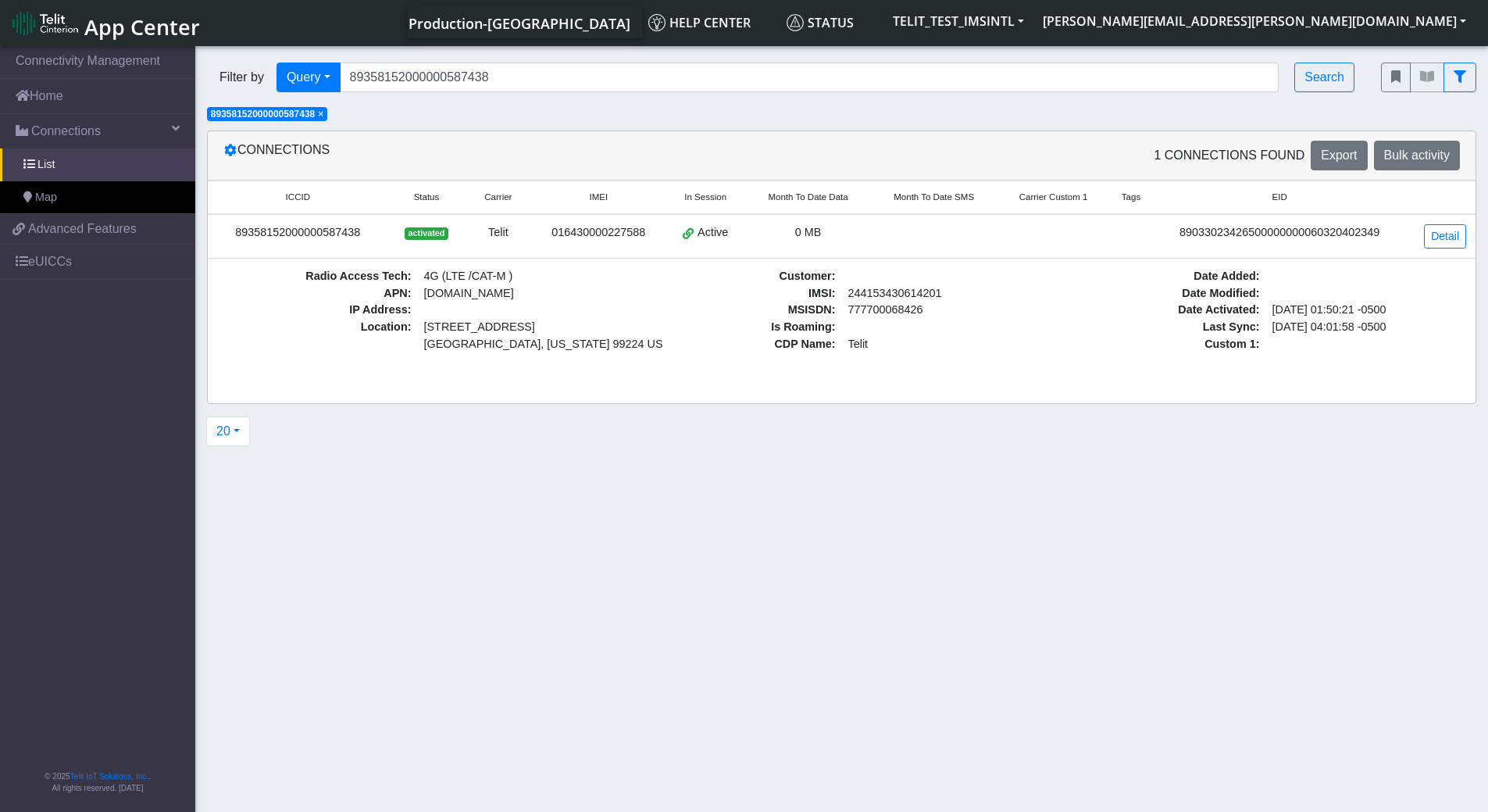
click at [513, 239] on div "Telit" at bounding box center [497, 232] width 48 height 17
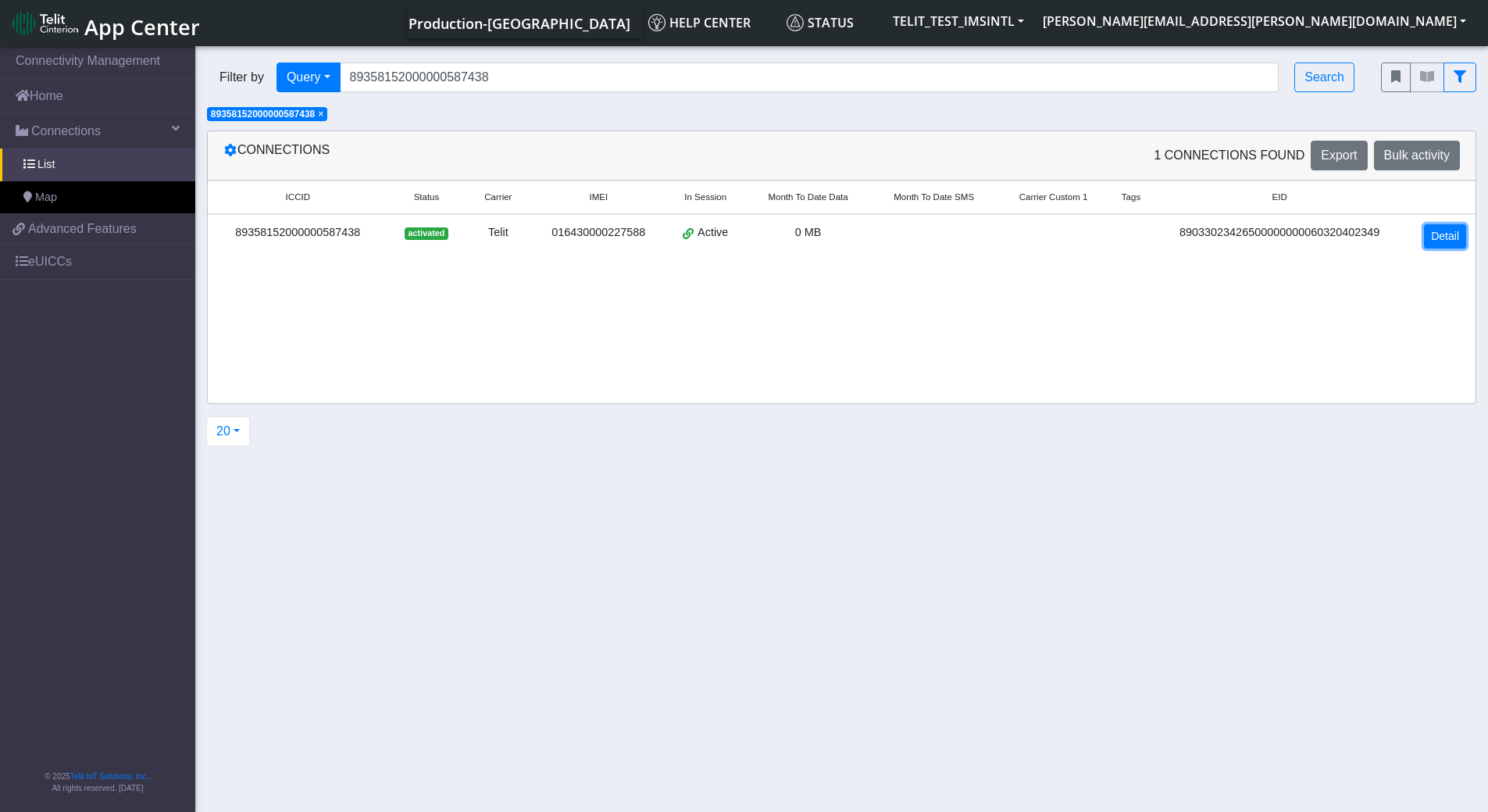
click at [1441, 238] on link "Detail" at bounding box center [1445, 236] width 42 height 24
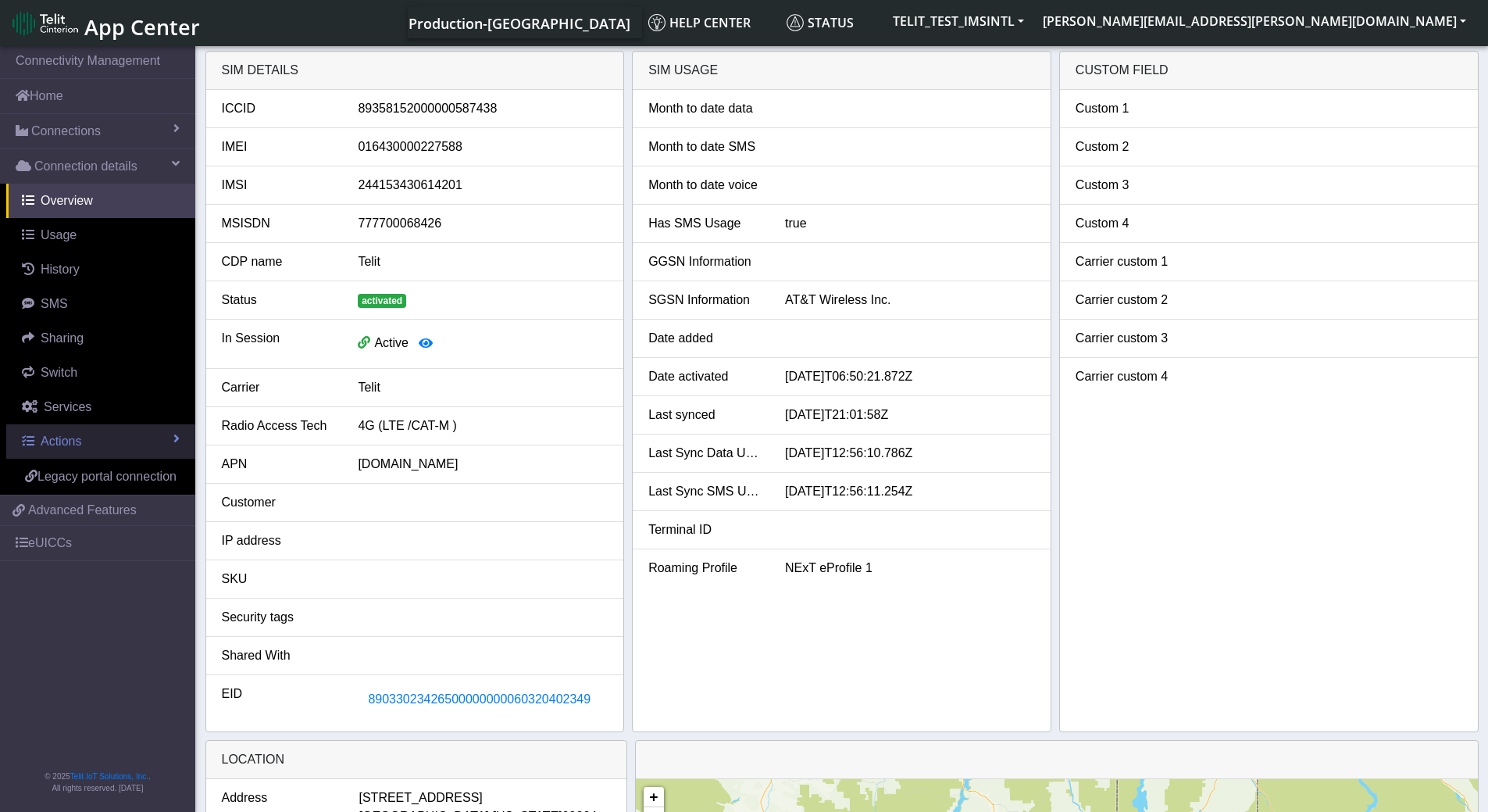
click at [157, 440] on link "Actions" at bounding box center [101, 441] width 189 height 34
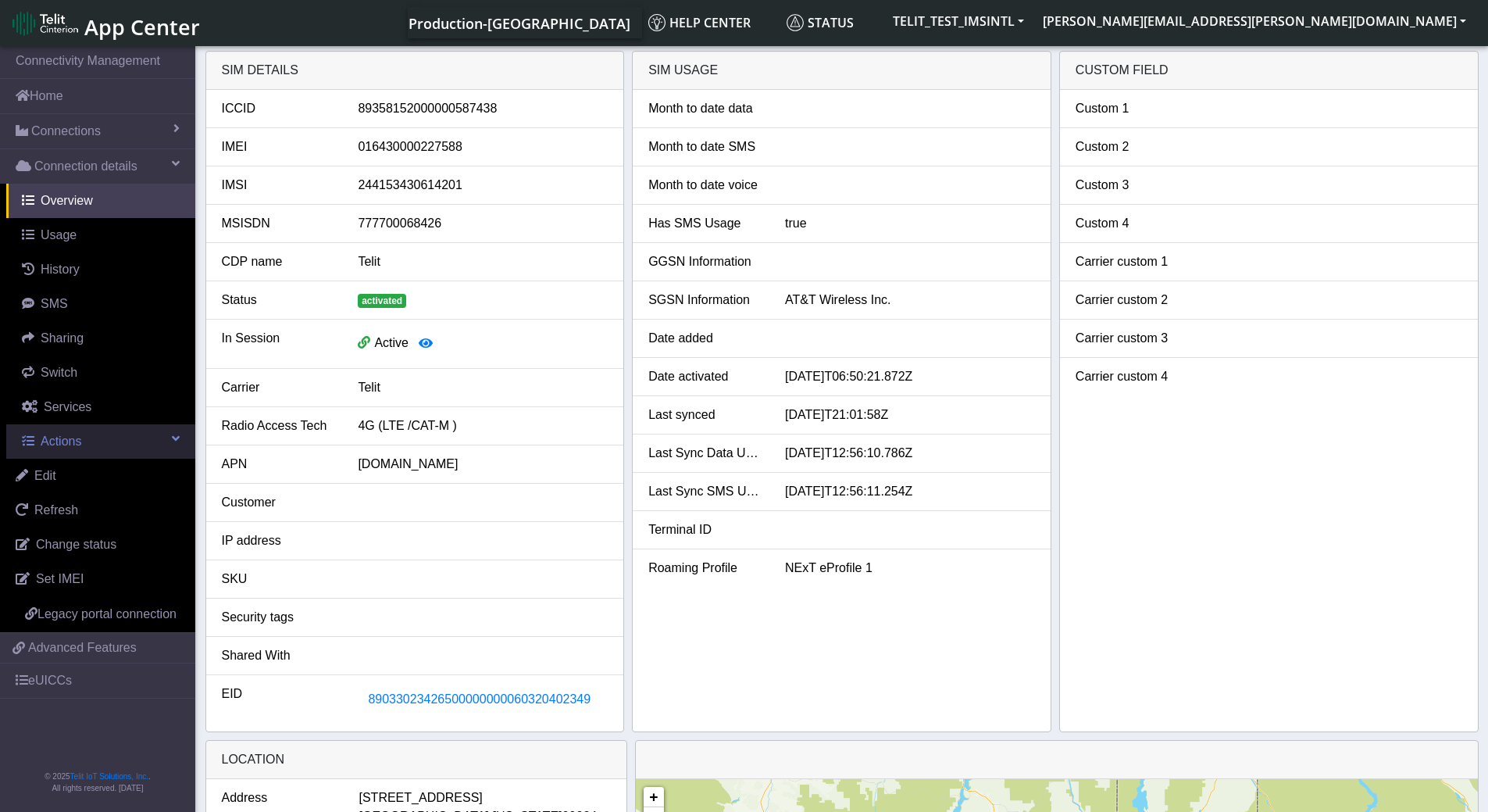
click at [157, 440] on link "Actions" at bounding box center [101, 441] width 189 height 34
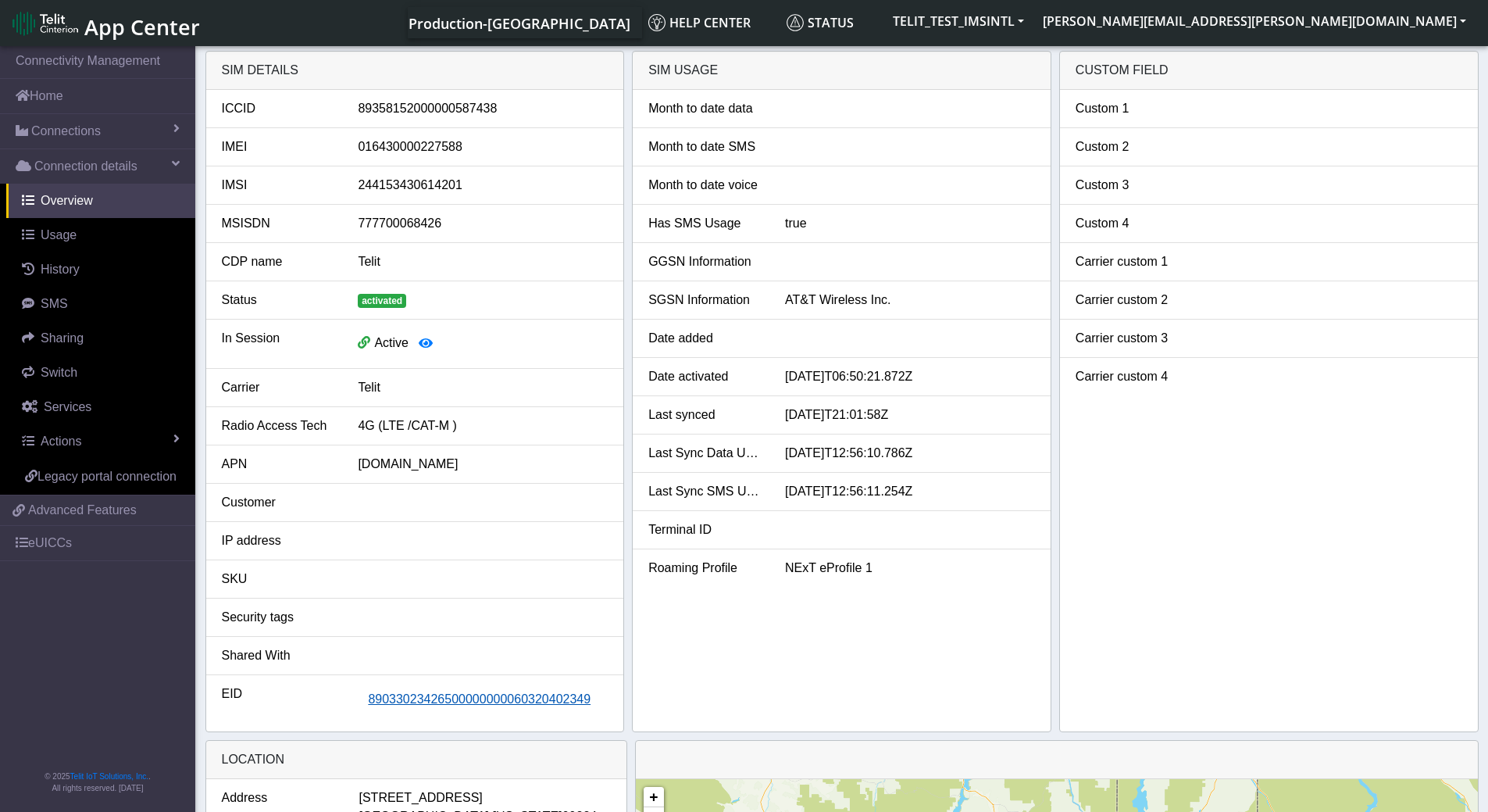
click at [416, 698] on span "89033023426500000000060320402349" at bounding box center [479, 698] width 223 height 13
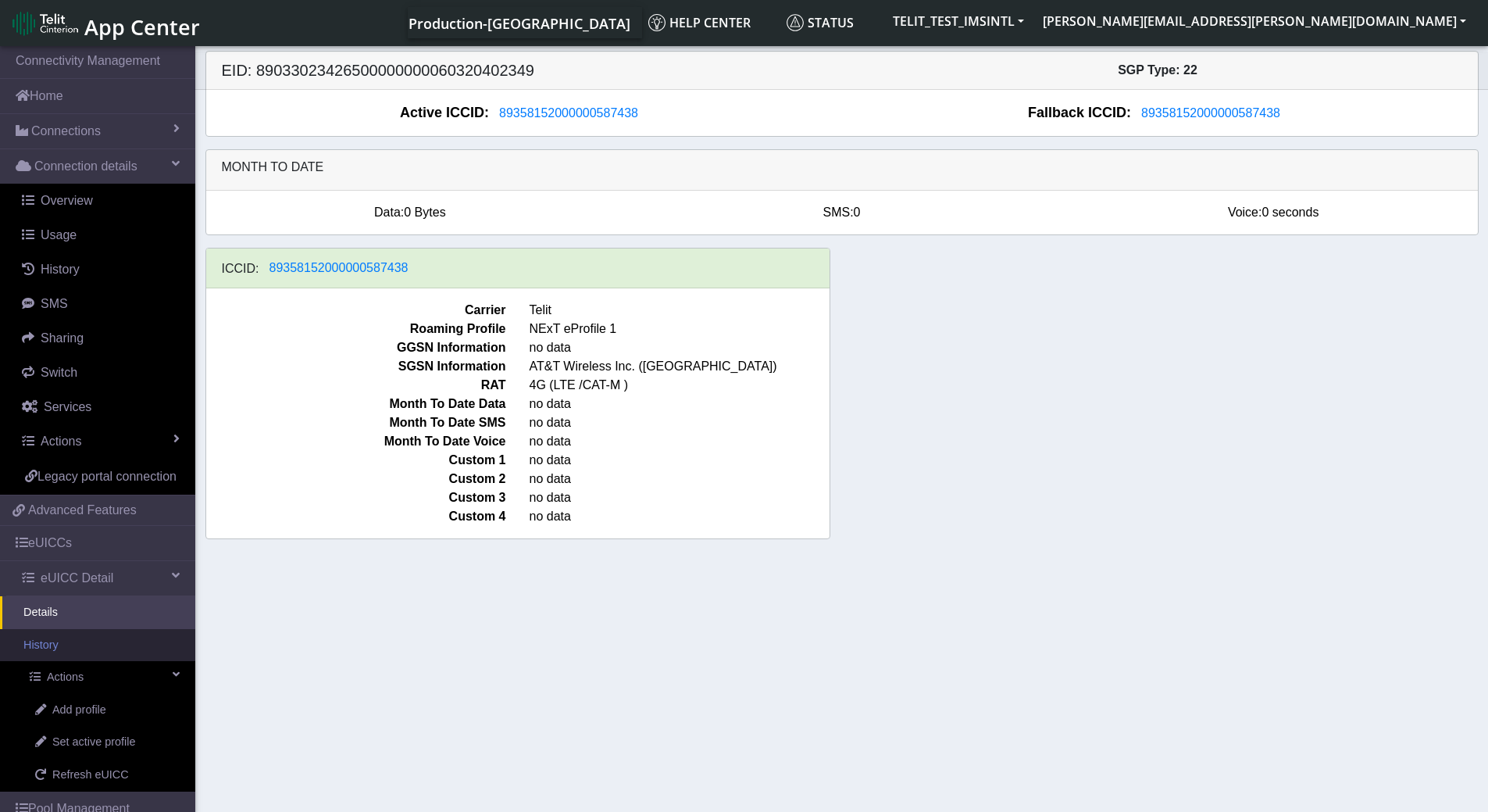
click at [76, 661] on link "History" at bounding box center [98, 645] width 196 height 33
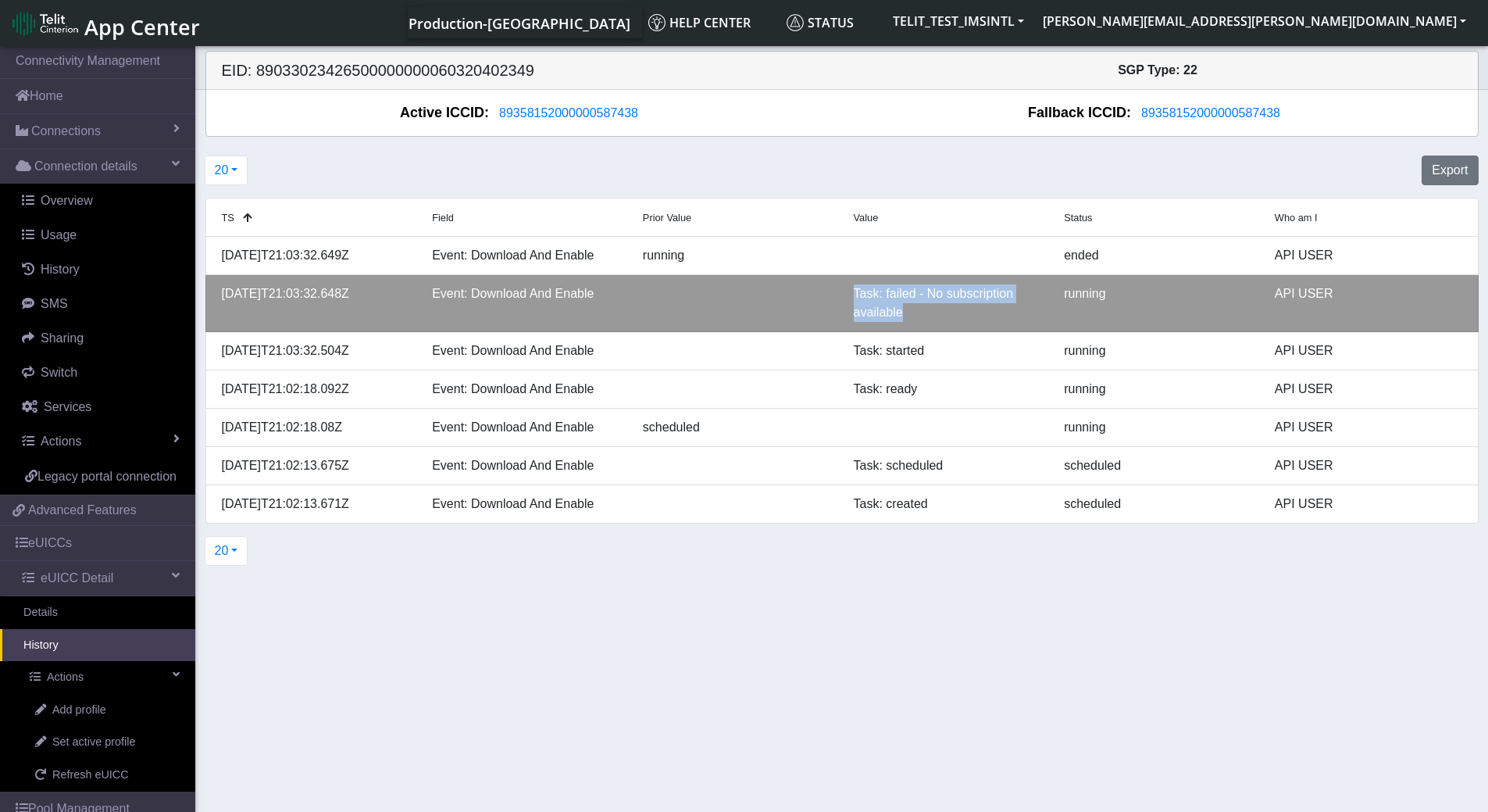
drag, startPoint x: 952, startPoint y: 320, endPoint x: 829, endPoint y: 278, distance: 130.0
click at [829, 278] on li "[DATE]T21:03:32.648Z Event: Download And Enable Task: failed - No subscription …" at bounding box center [842, 303] width 1274 height 57
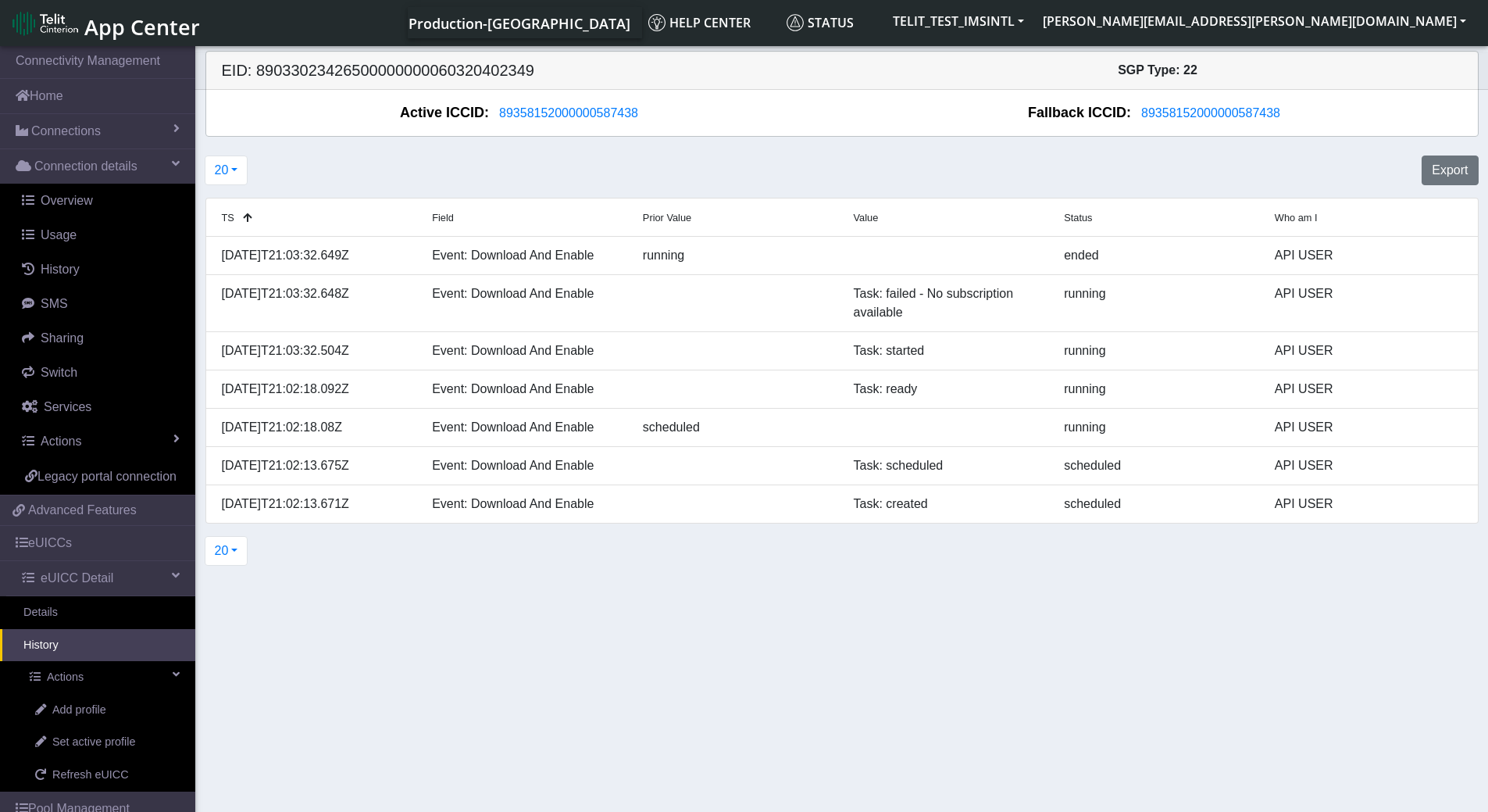
click at [1241, 649] on section "Connectivity Management Home Connections List Map Connection details Overview U…" at bounding box center [744, 430] width 1488 height 774
